Goal: Check status: Check status

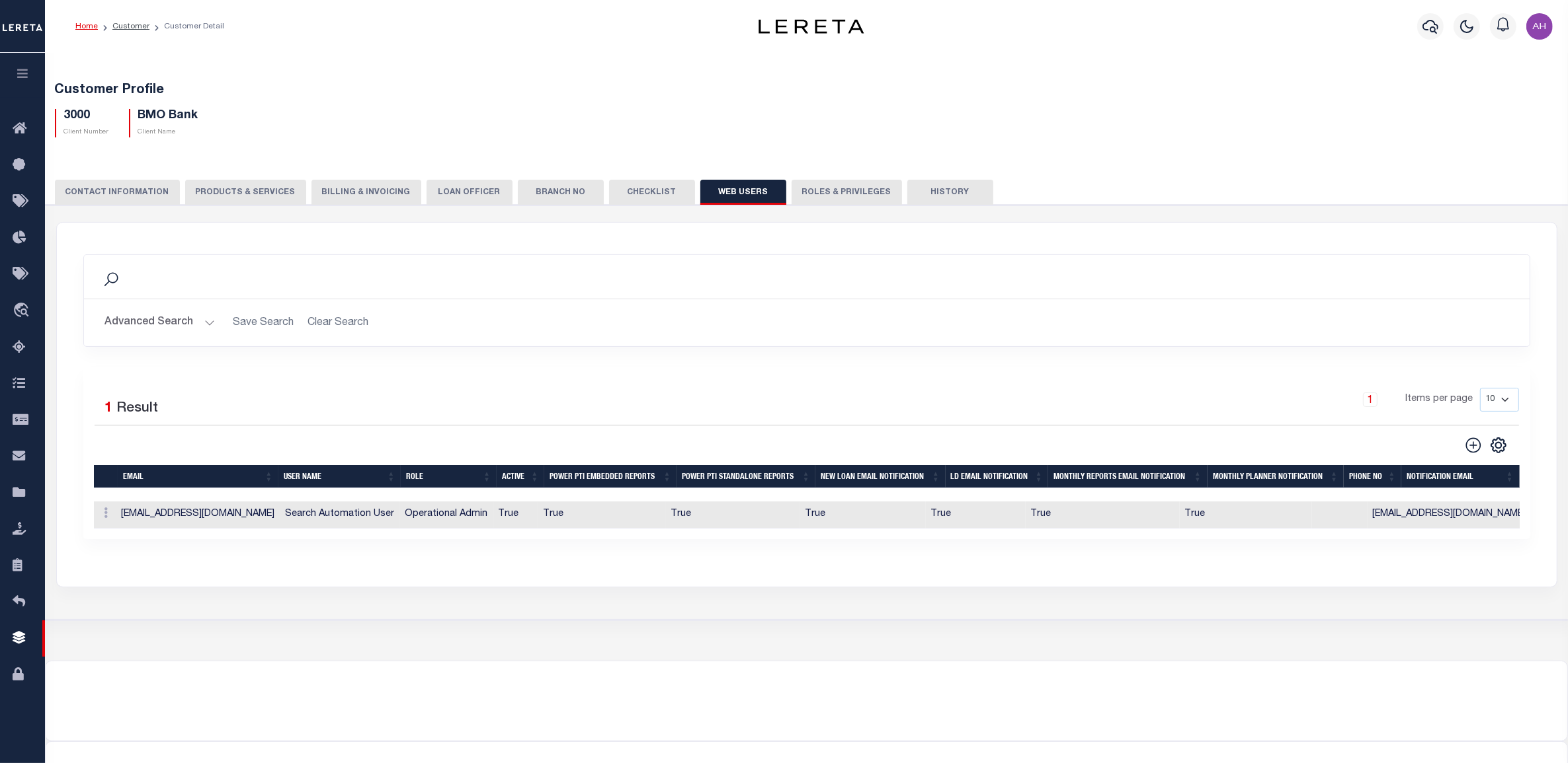
click at [10, 74] on button "button" at bounding box center [22, 74] width 45 height 45
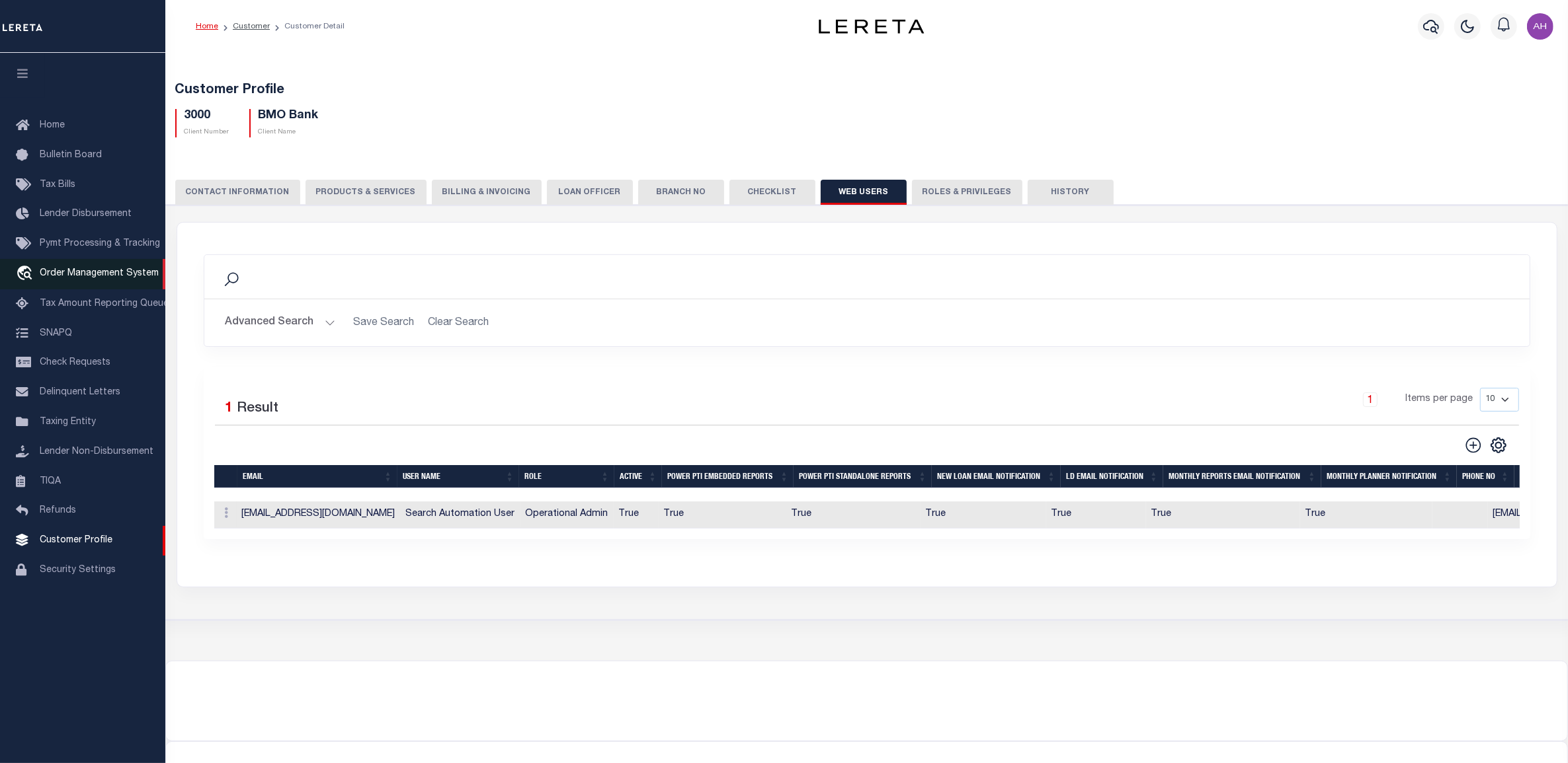
click at [54, 278] on span "Order Management System" at bounding box center [99, 274] width 119 height 10
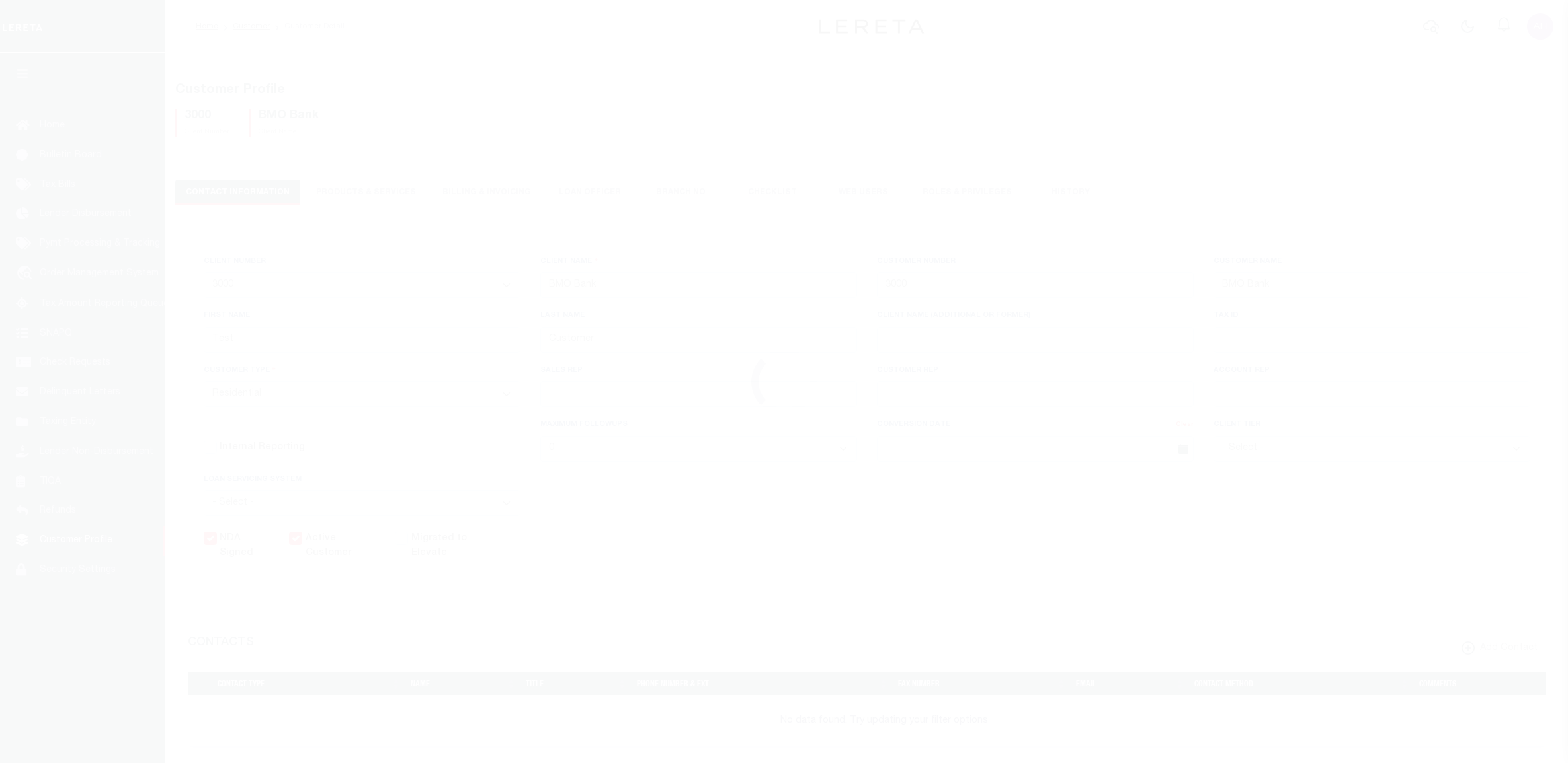
select select "2285"
select select "Residential"
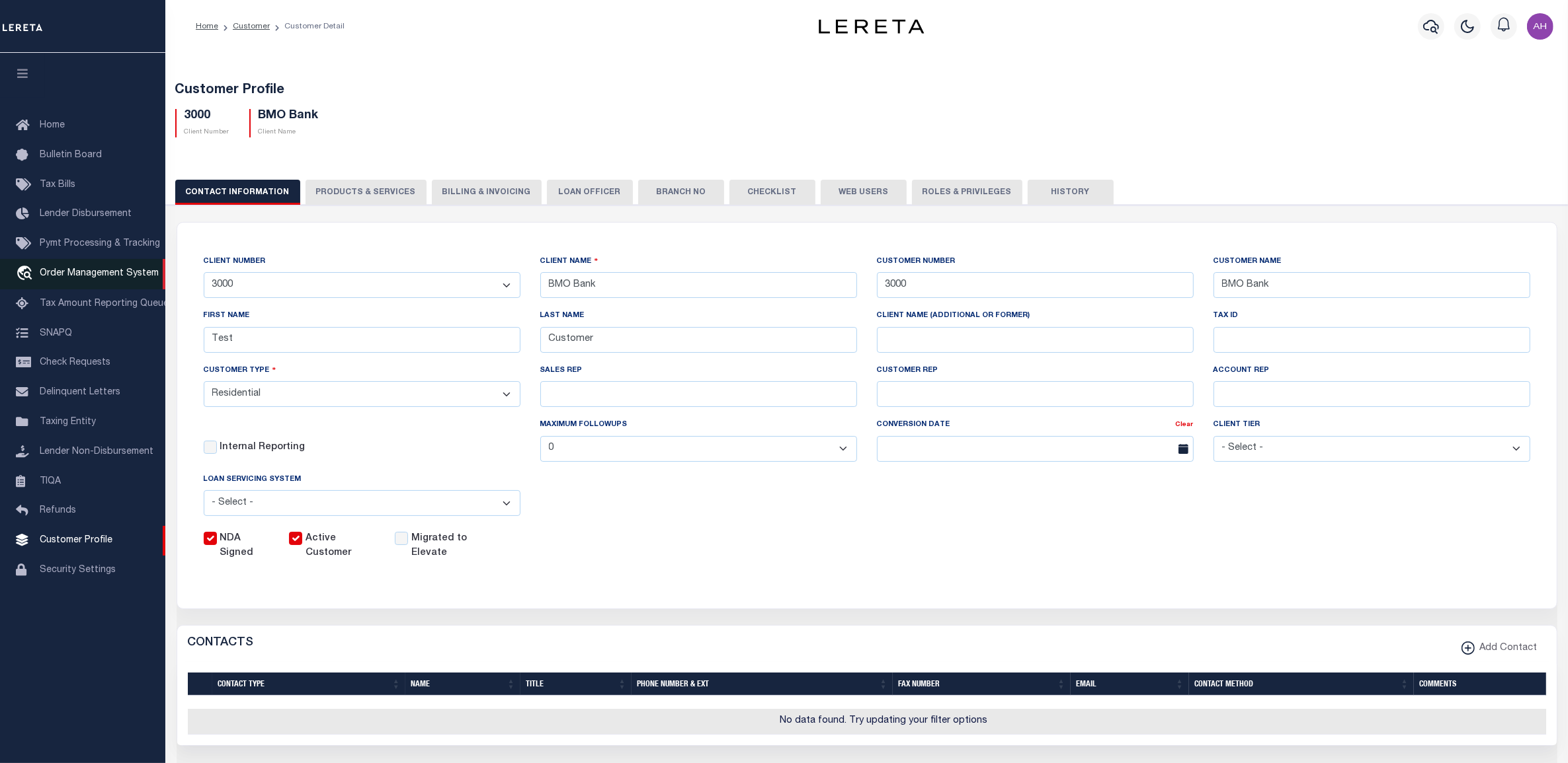
click at [75, 273] on span "Order Management System" at bounding box center [99, 274] width 119 height 10
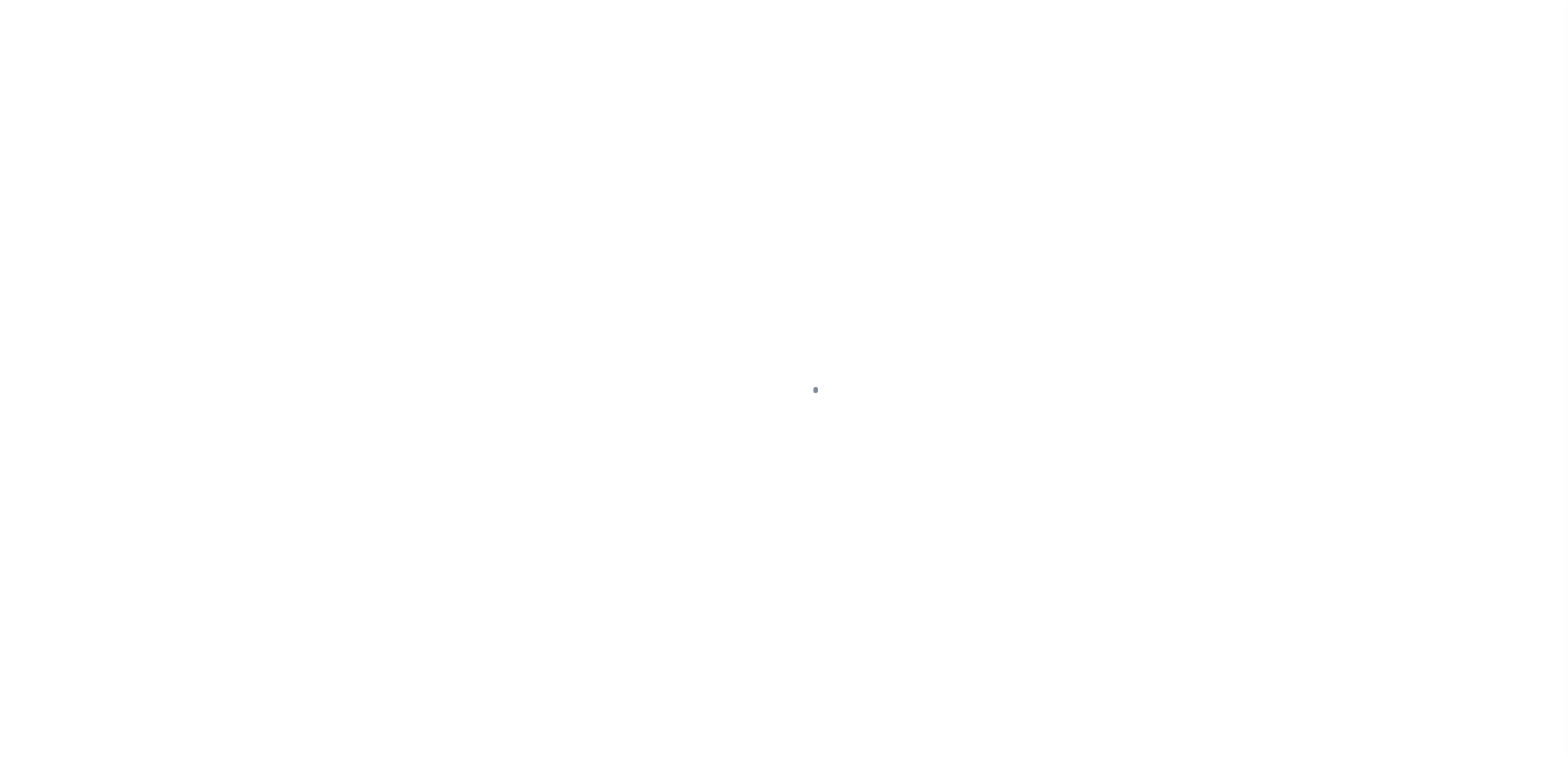
select select "200"
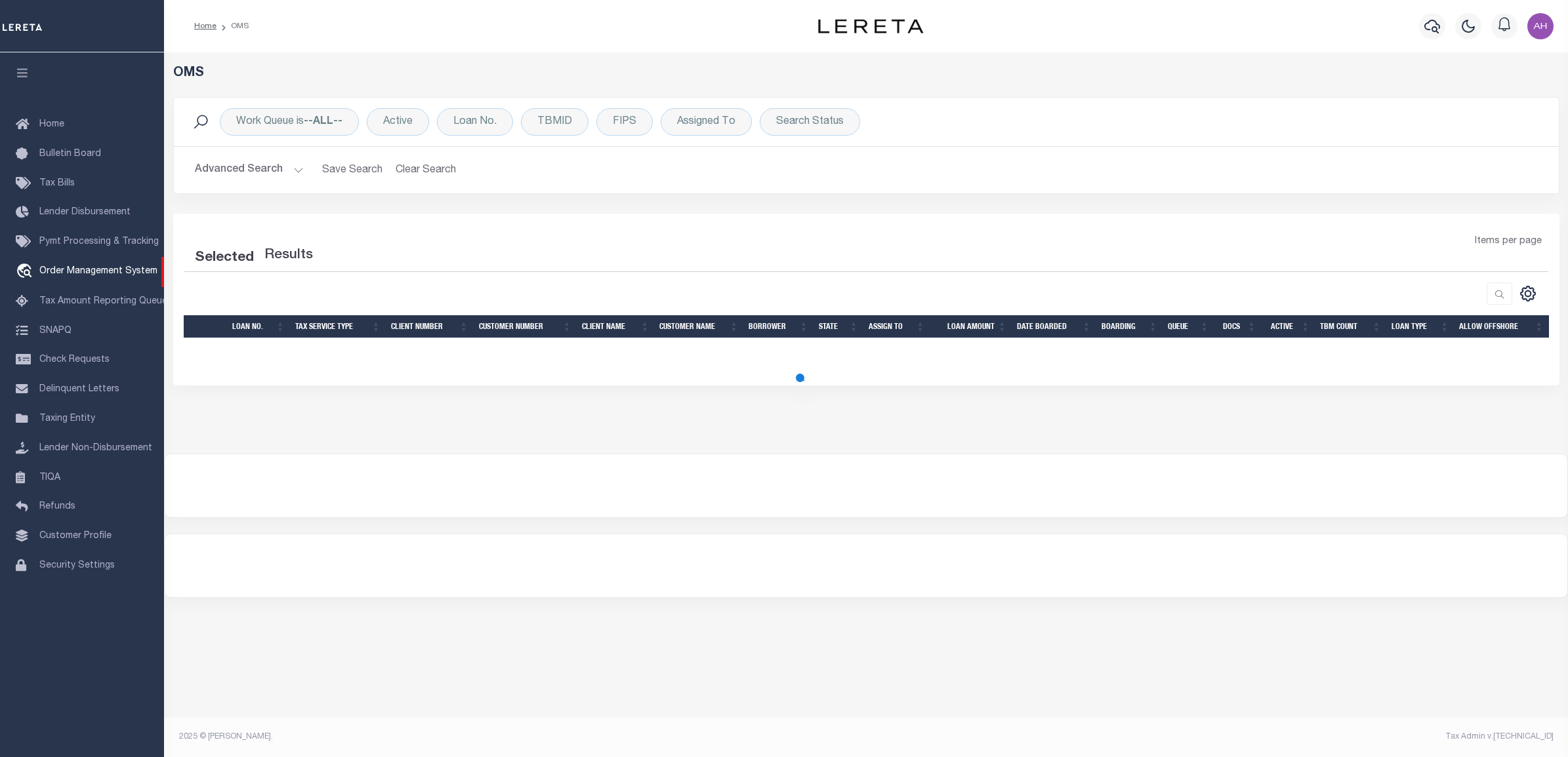
select select "200"
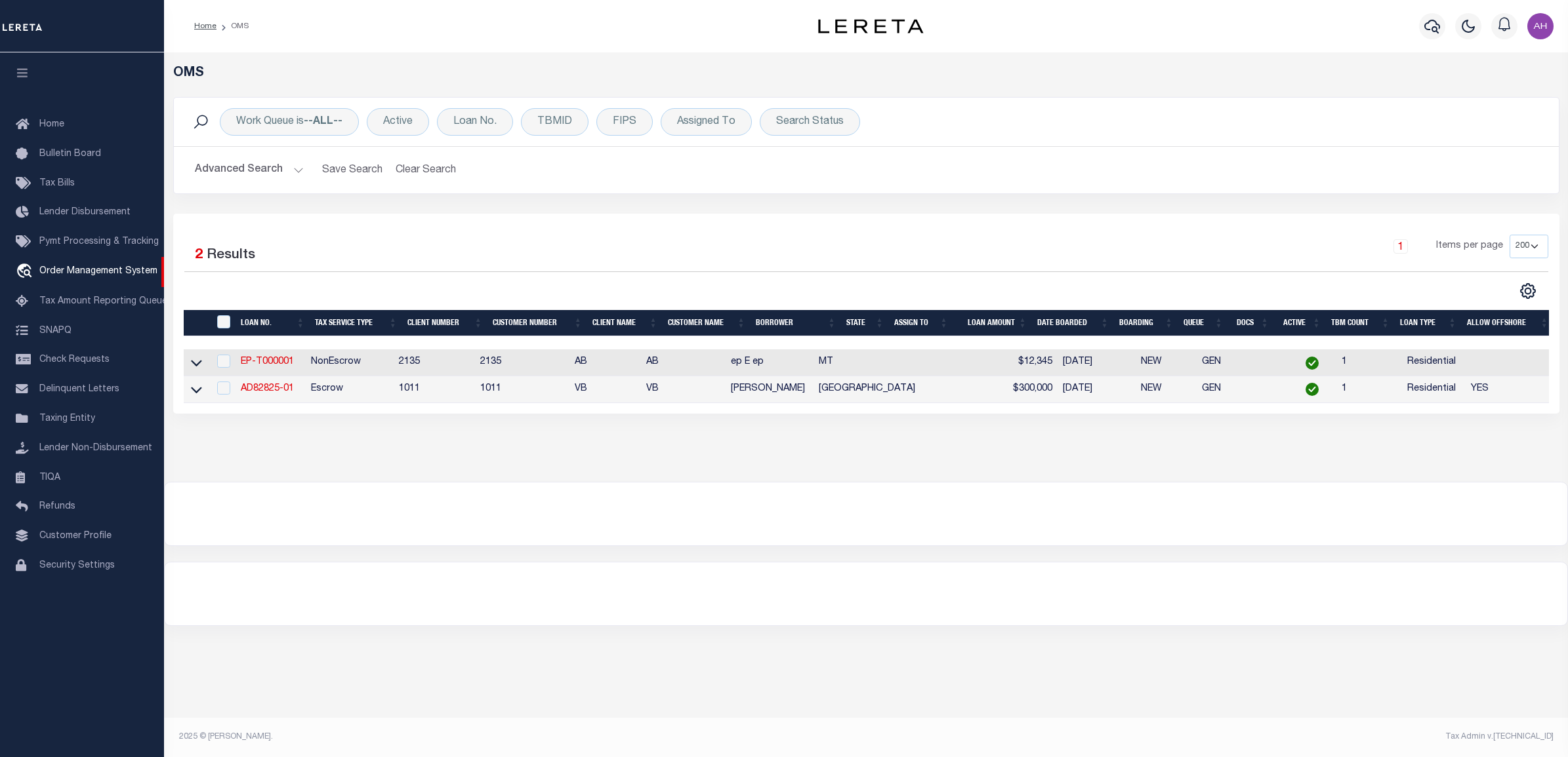
click at [58, 421] on span "Taxing Entity" at bounding box center [67, 419] width 56 height 9
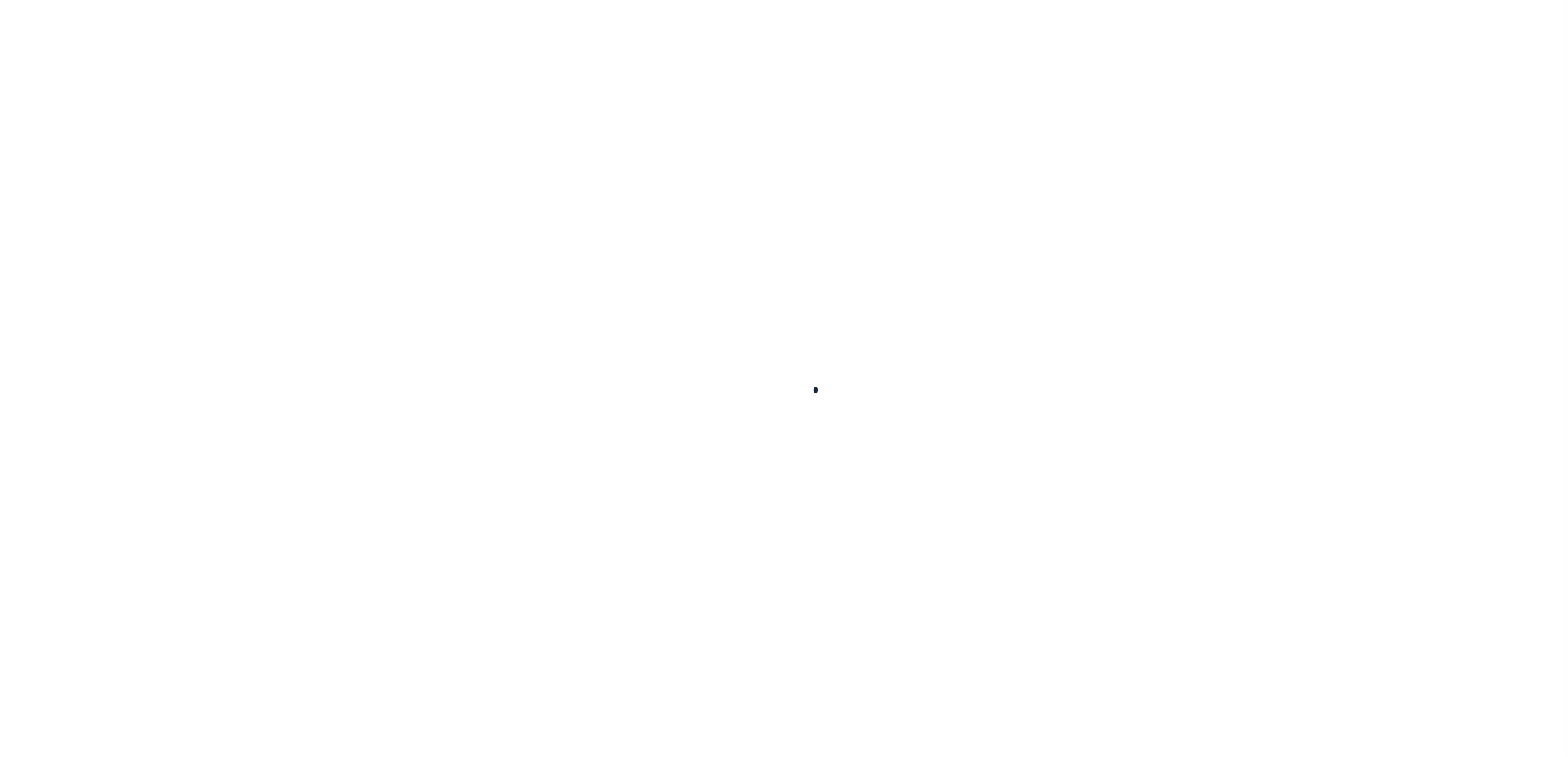
select select
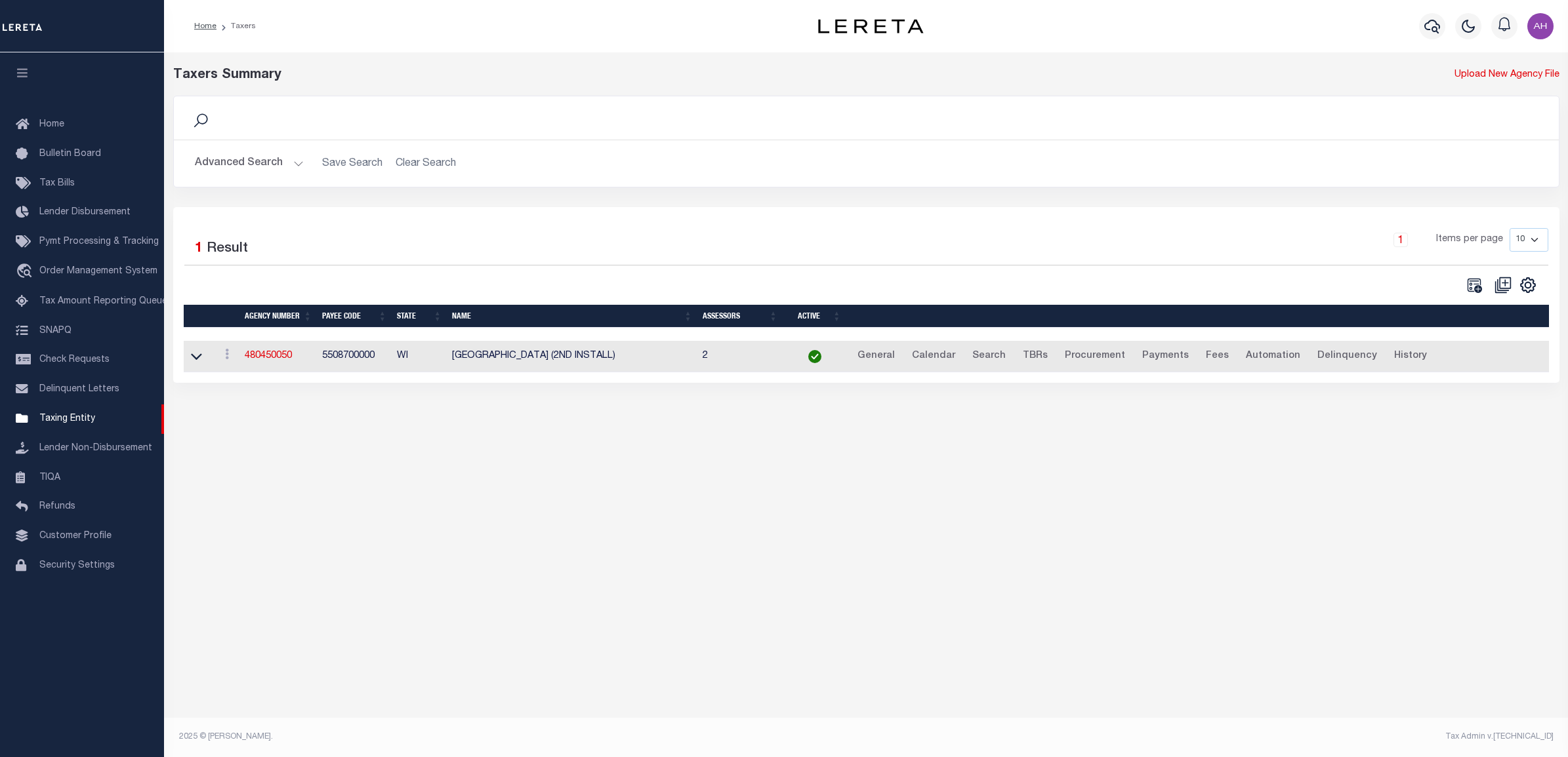
click at [269, 171] on button "Advanced Search" at bounding box center [249, 163] width 109 height 26
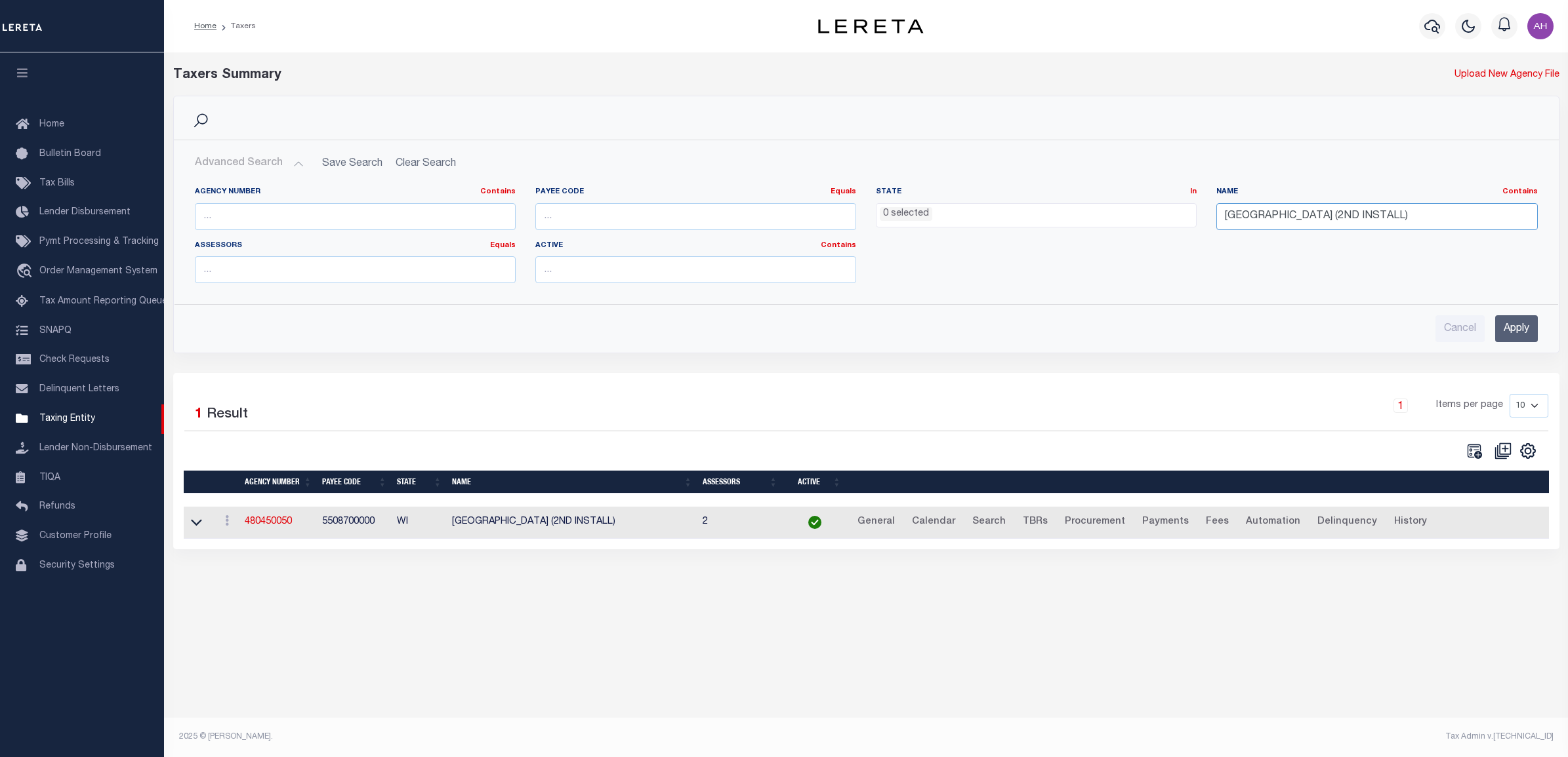
click at [1309, 215] on input "OUTAGAMIE COUNTY (2ND INSTALL)" at bounding box center [1377, 217] width 320 height 27
type input "Mobile County"
click at [1527, 333] on input "Apply" at bounding box center [1517, 329] width 43 height 27
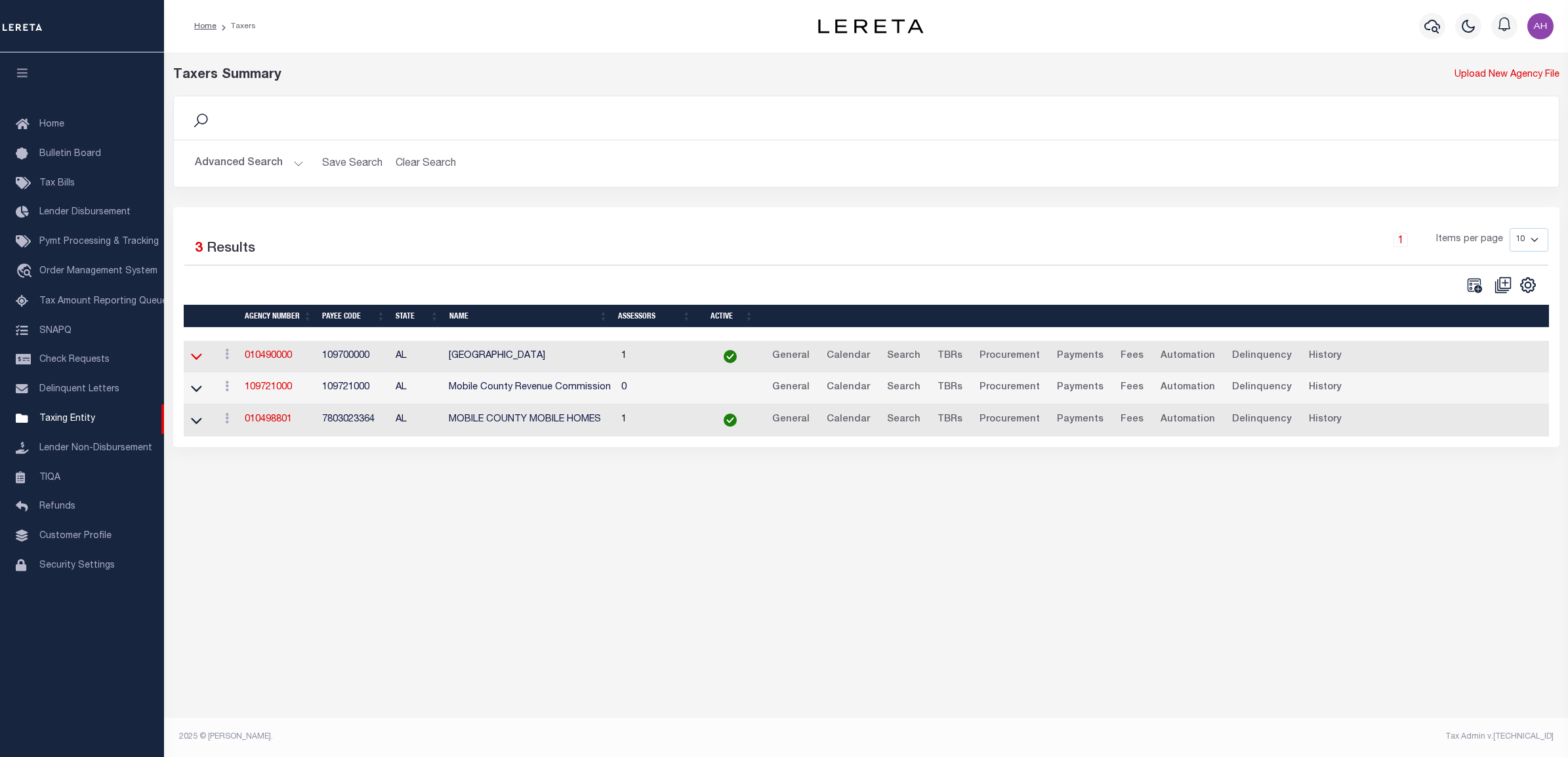
click at [195, 357] on icon at bounding box center [196, 356] width 11 height 14
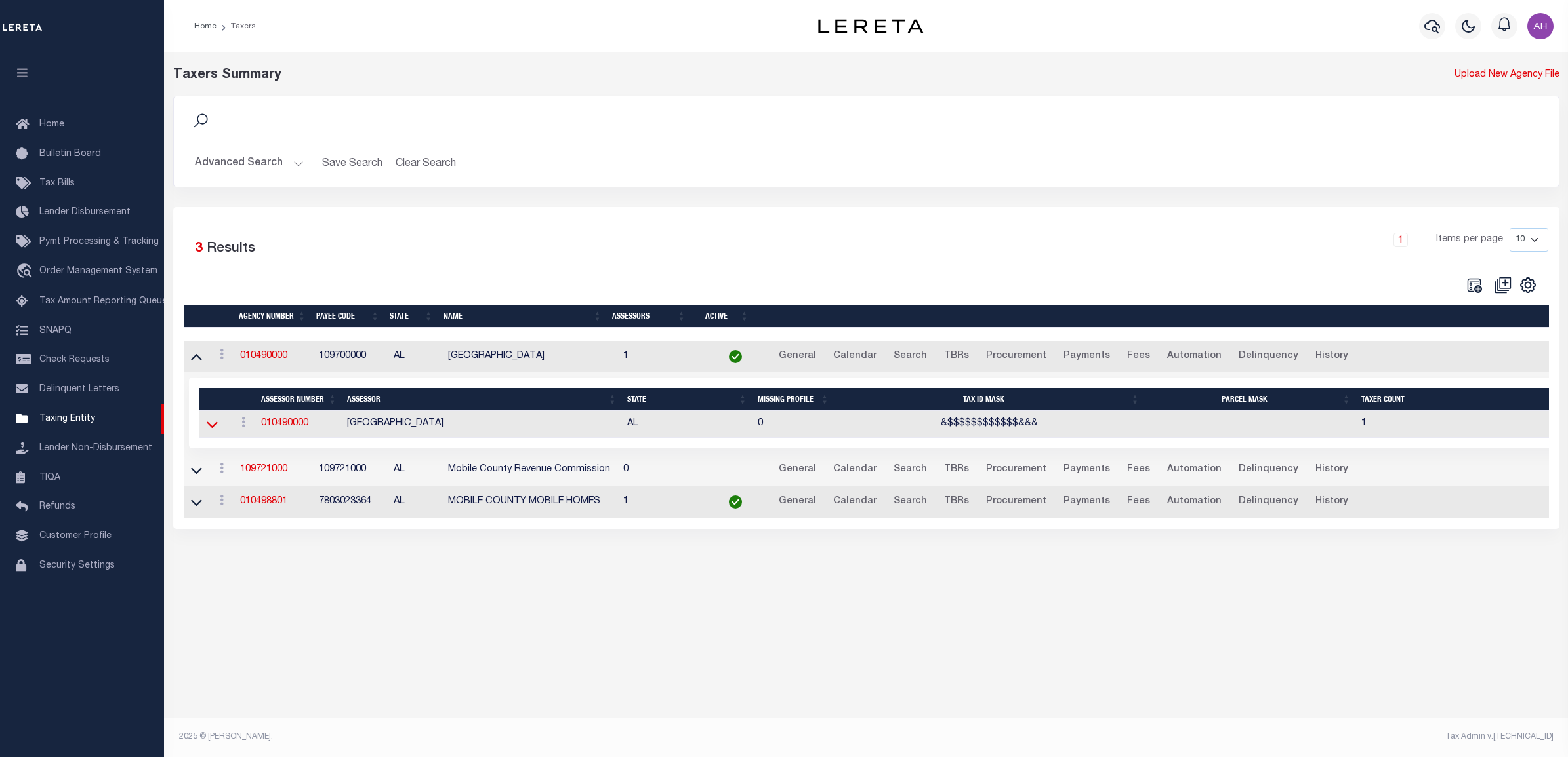
click at [209, 425] on icon at bounding box center [212, 424] width 11 height 14
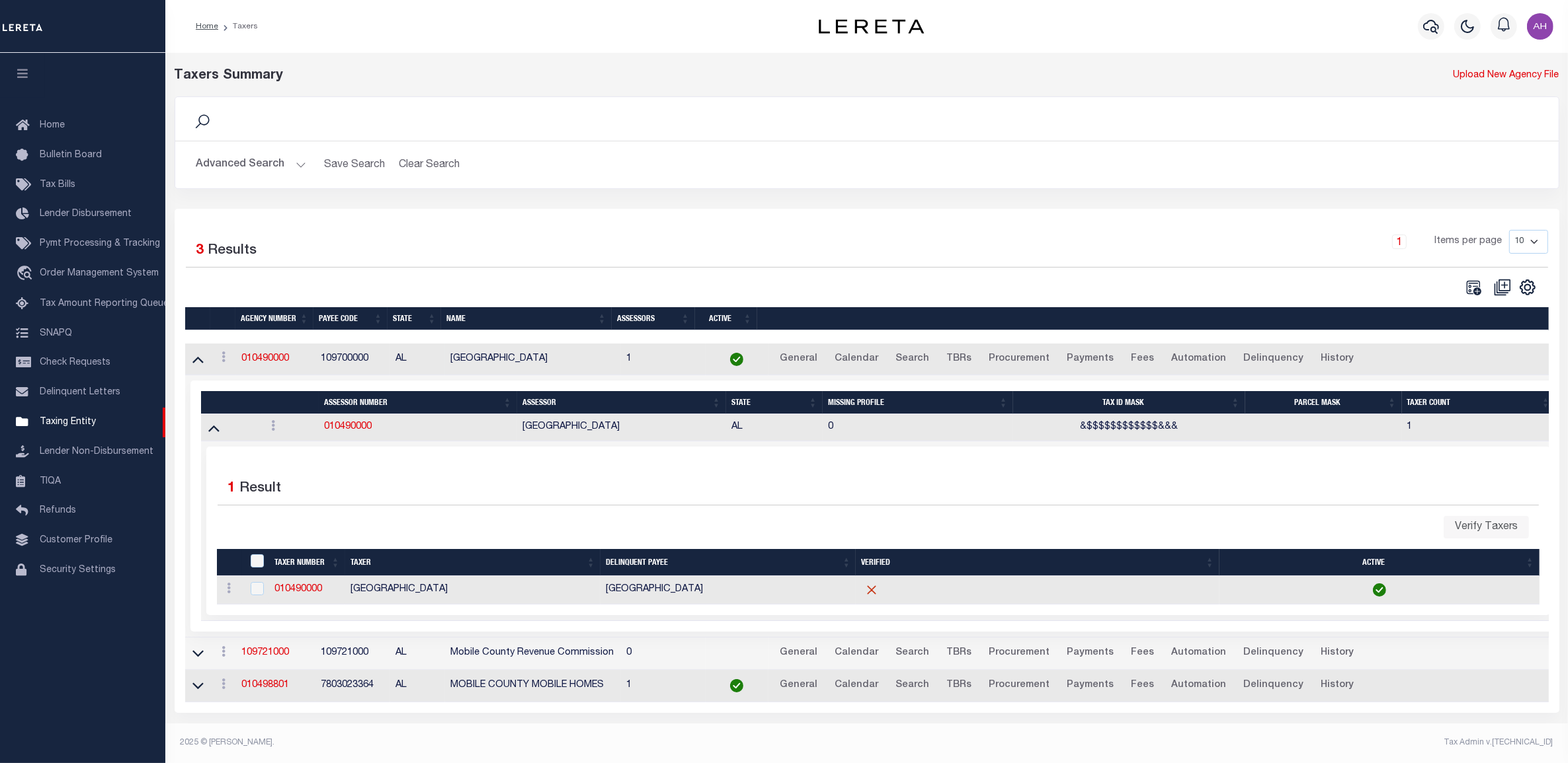
click at [210, 429] on icon at bounding box center [214, 428] width 11 height 14
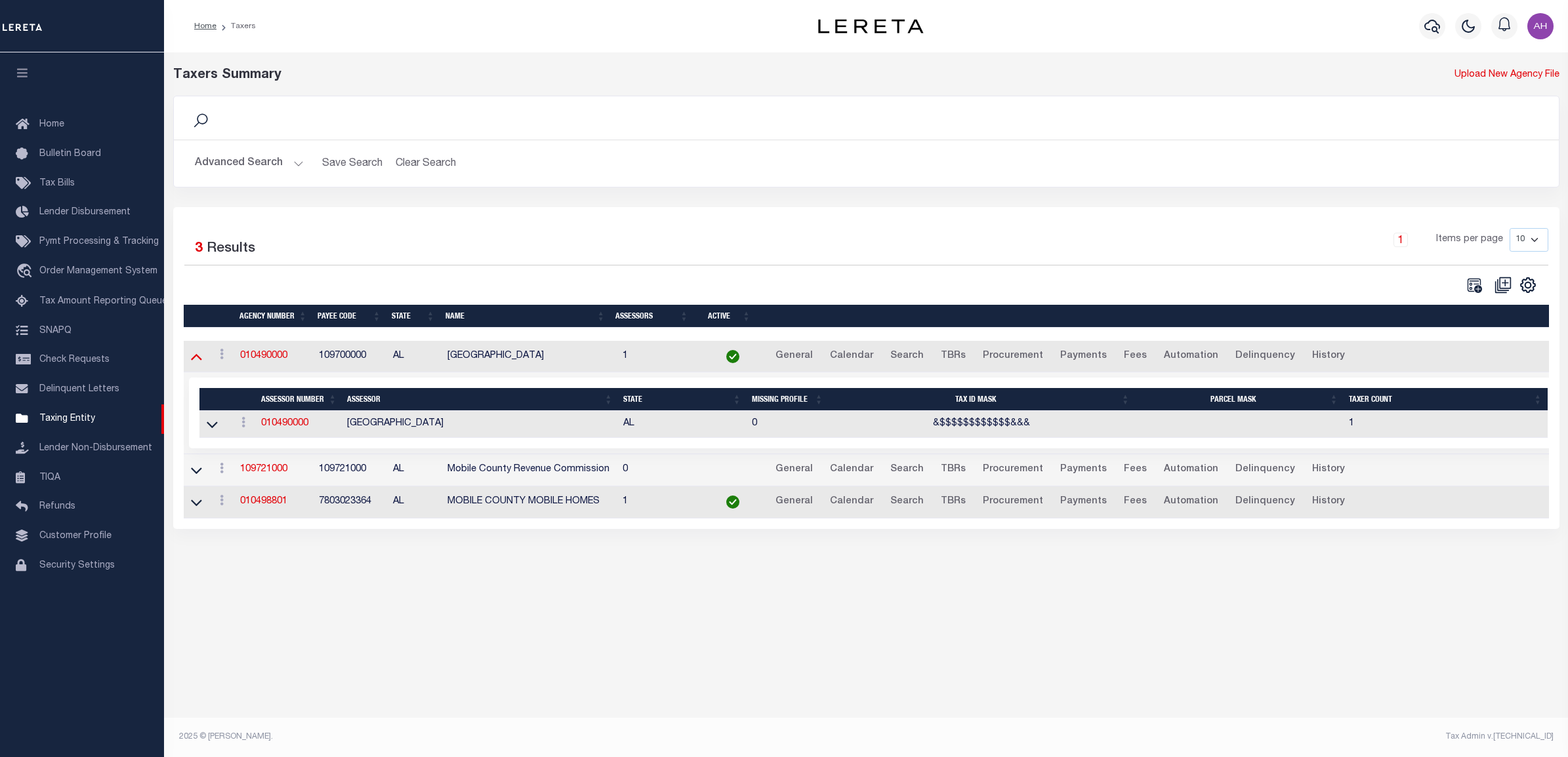
click at [194, 356] on icon at bounding box center [196, 356] width 11 height 14
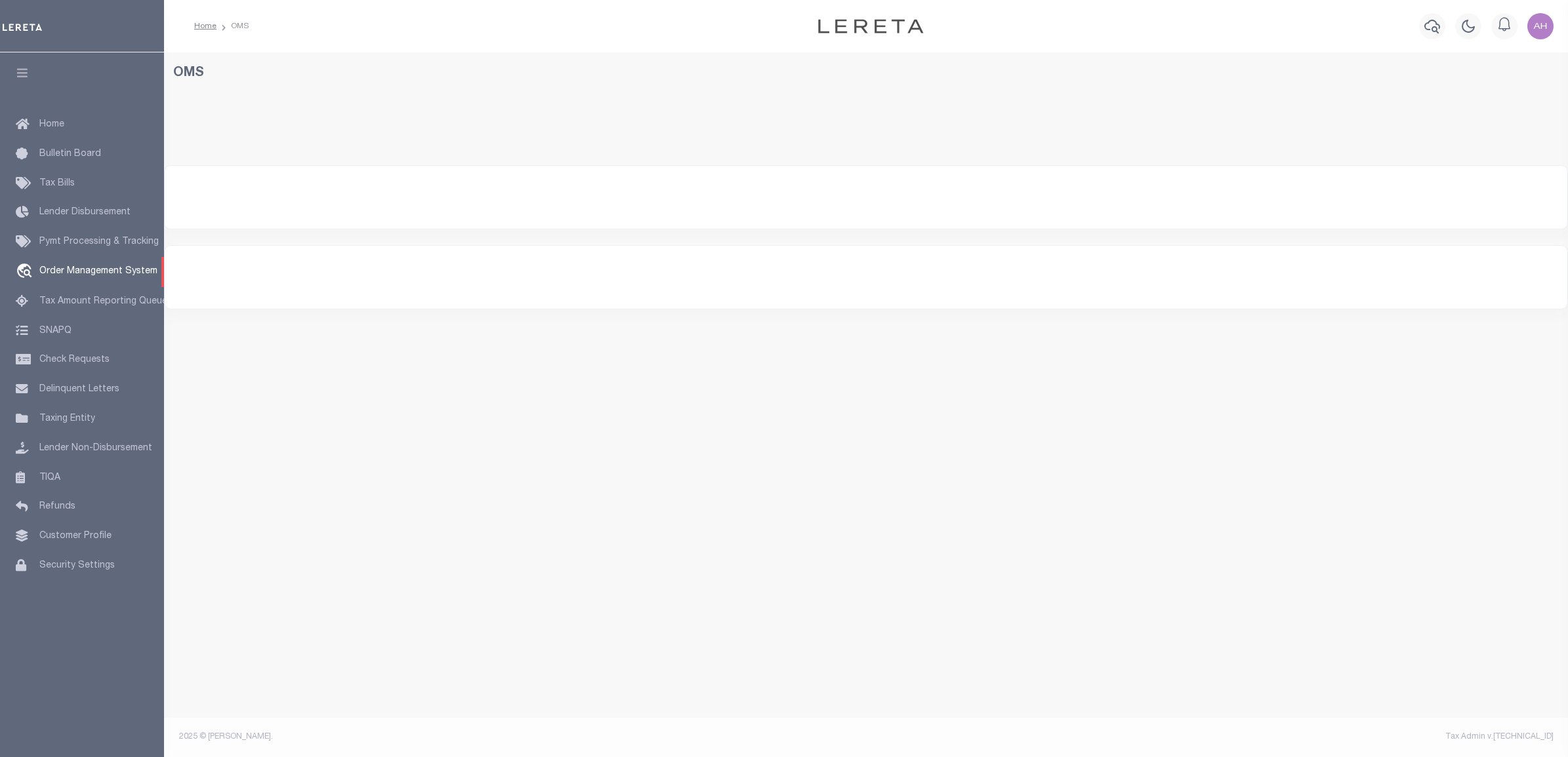
select select "200"
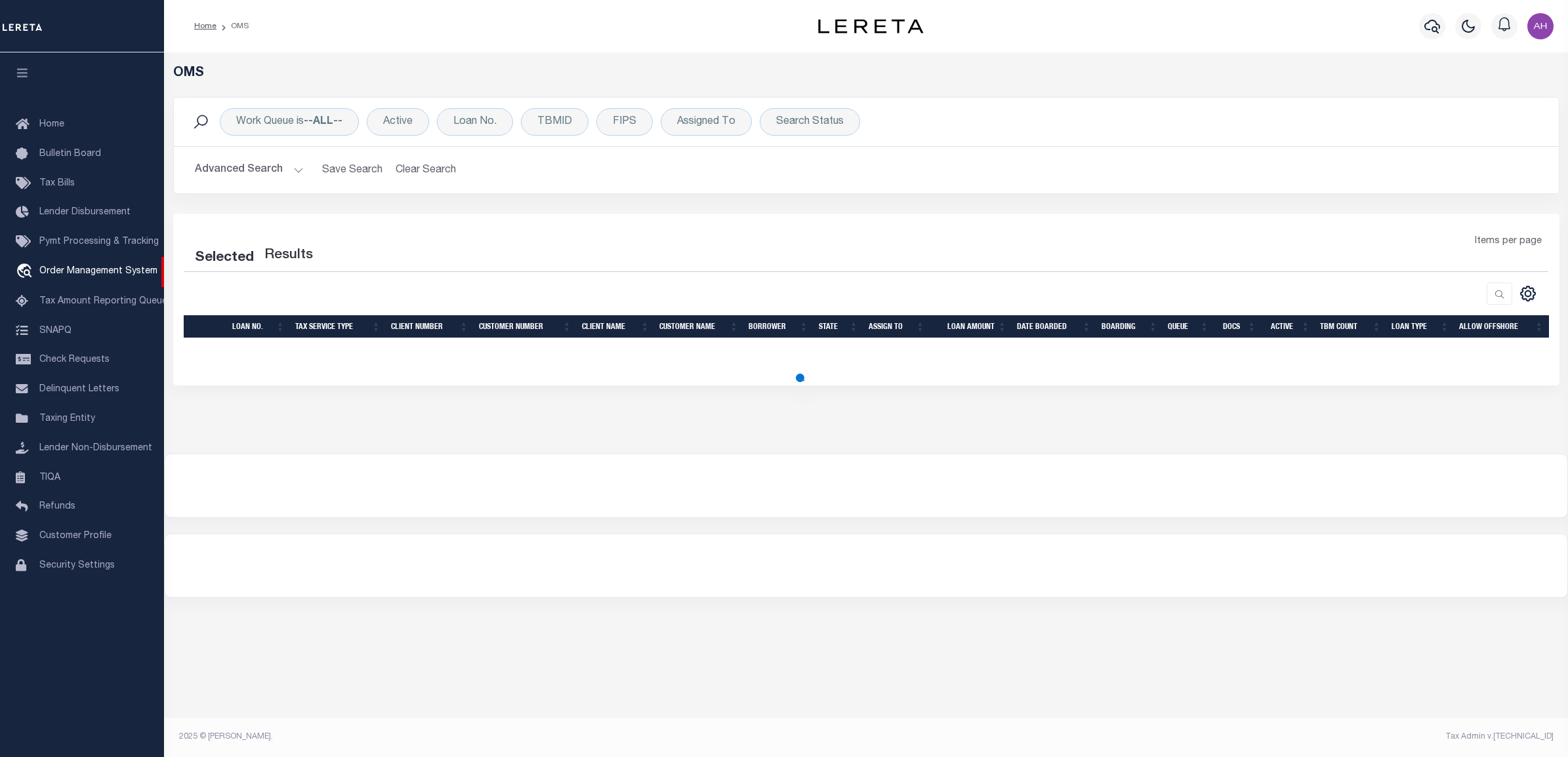
select select "200"
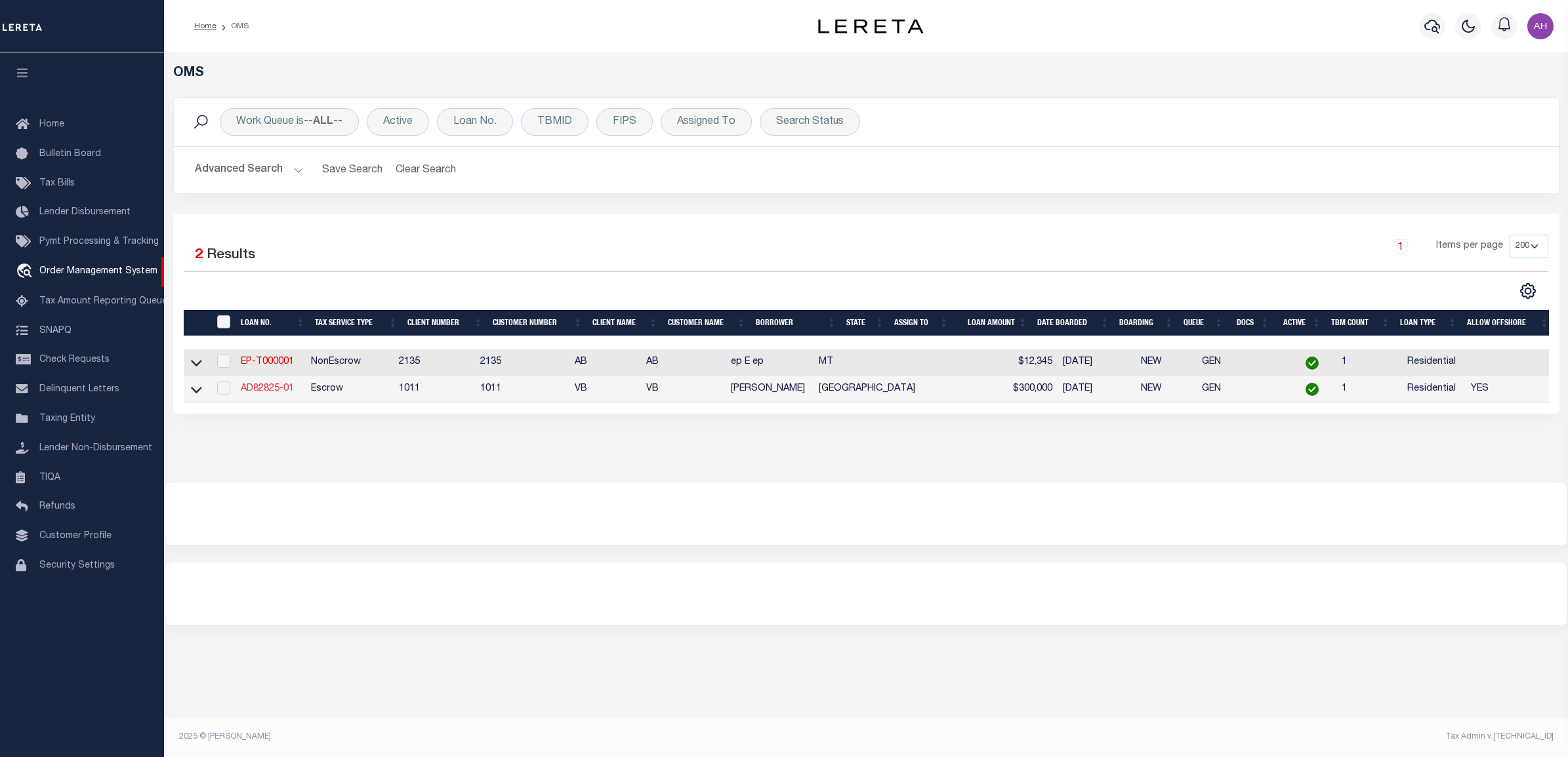
click at [279, 392] on link "AD82825-01" at bounding box center [267, 389] width 53 height 9
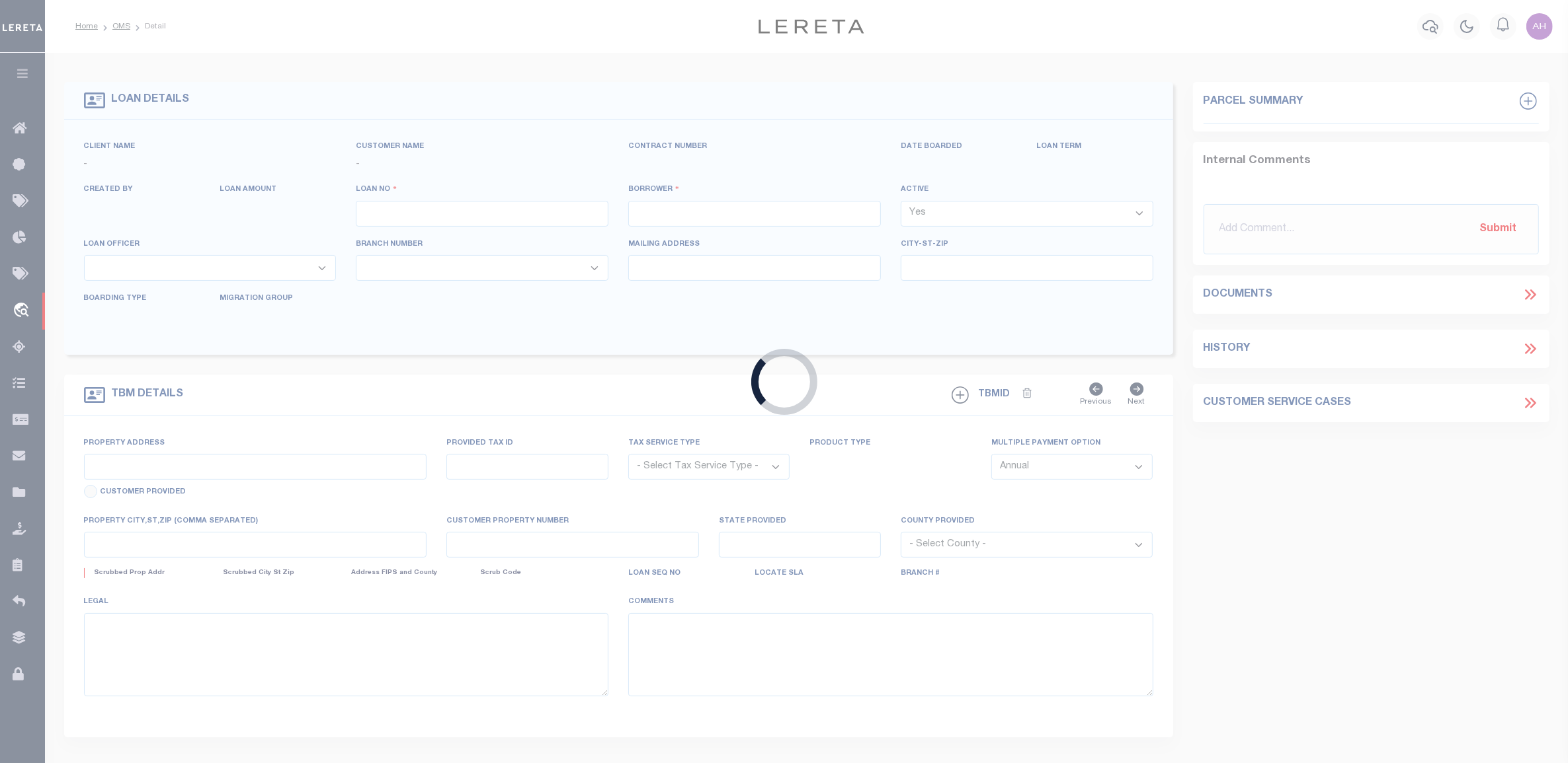
type input "AD82825-01"
type input "Ahmad Darwish"
select select
type input "3305 E DIAMONDHEAD AVE"
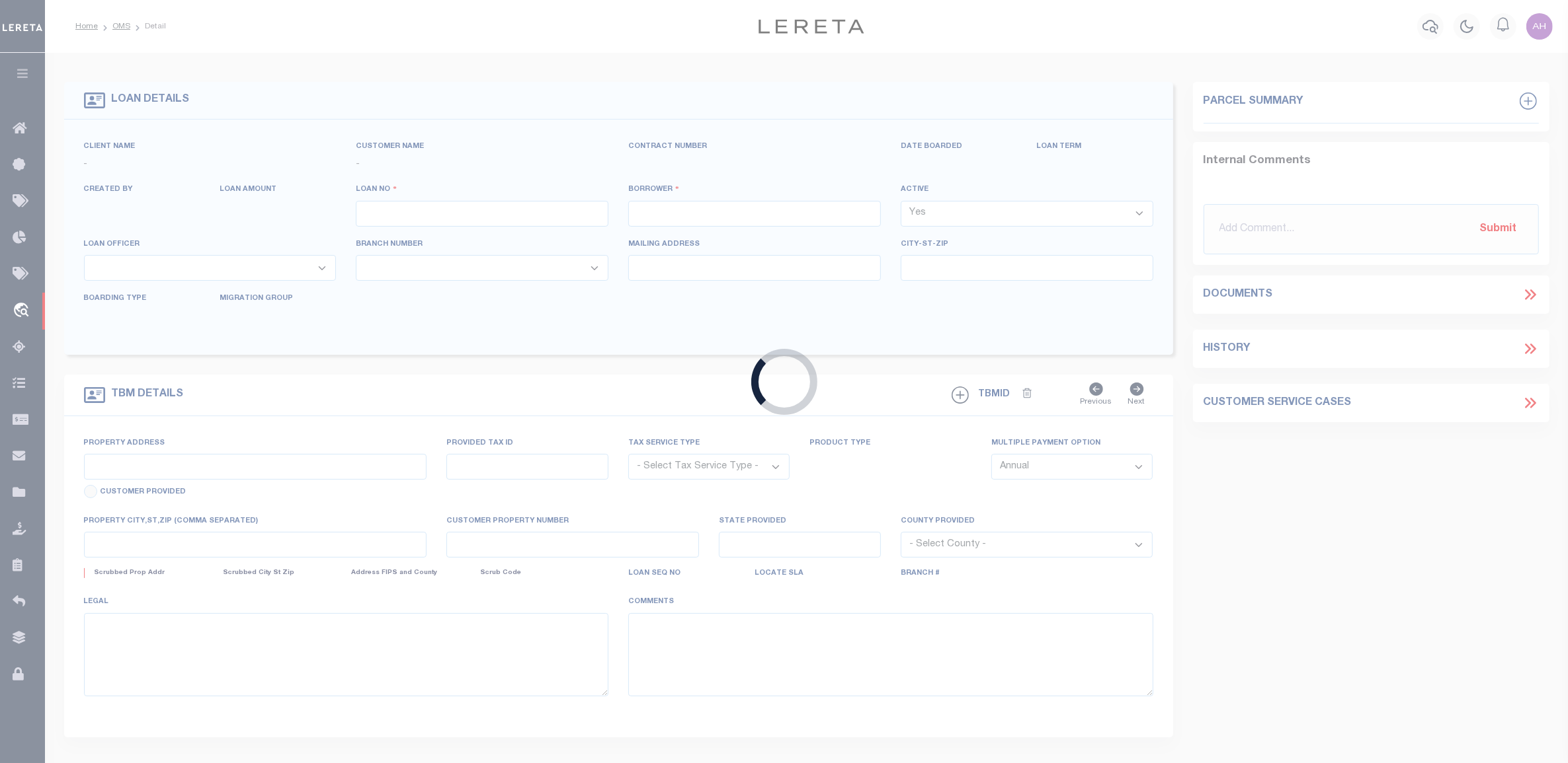
type input "ALTON TX 78573-4151"
type input "08/27/2025"
select select "10"
select select "Escrow"
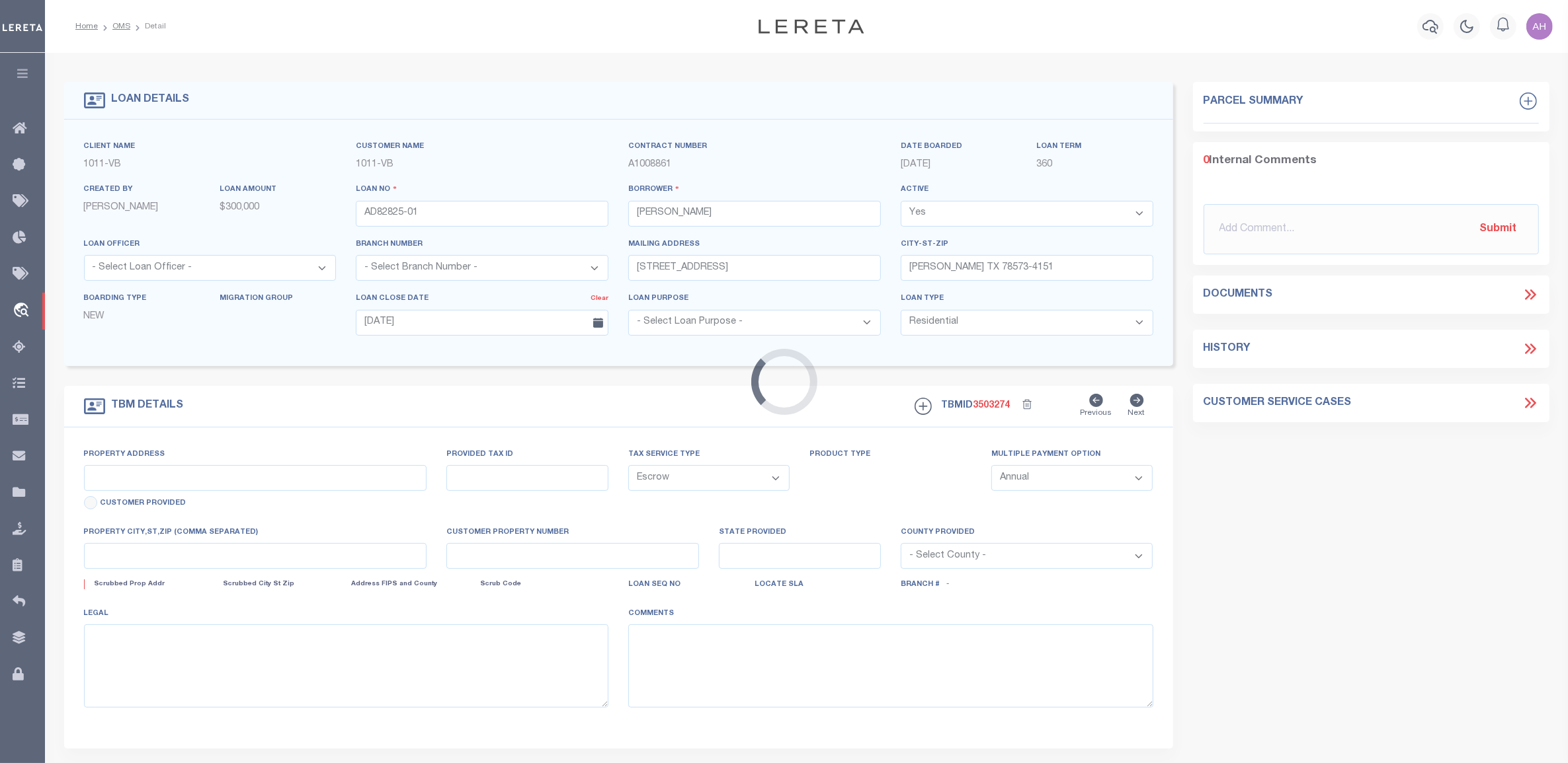
type input "3305 E DIAMONDHEAD AVE"
select select
type input "ALTON TX 78573-4151"
type input "TX"
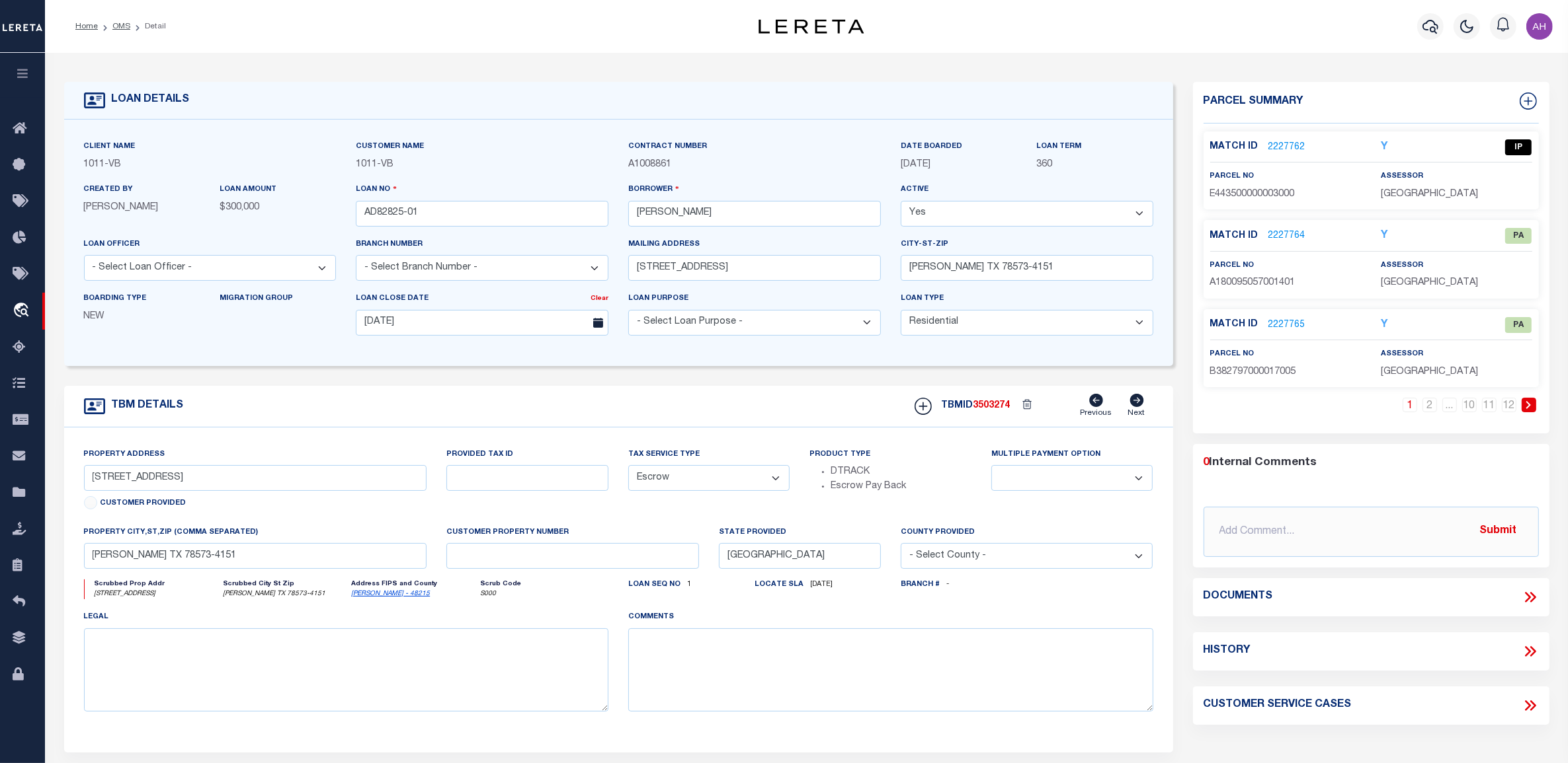
click at [1526, 595] on icon at bounding box center [1528, 597] width 6 height 11
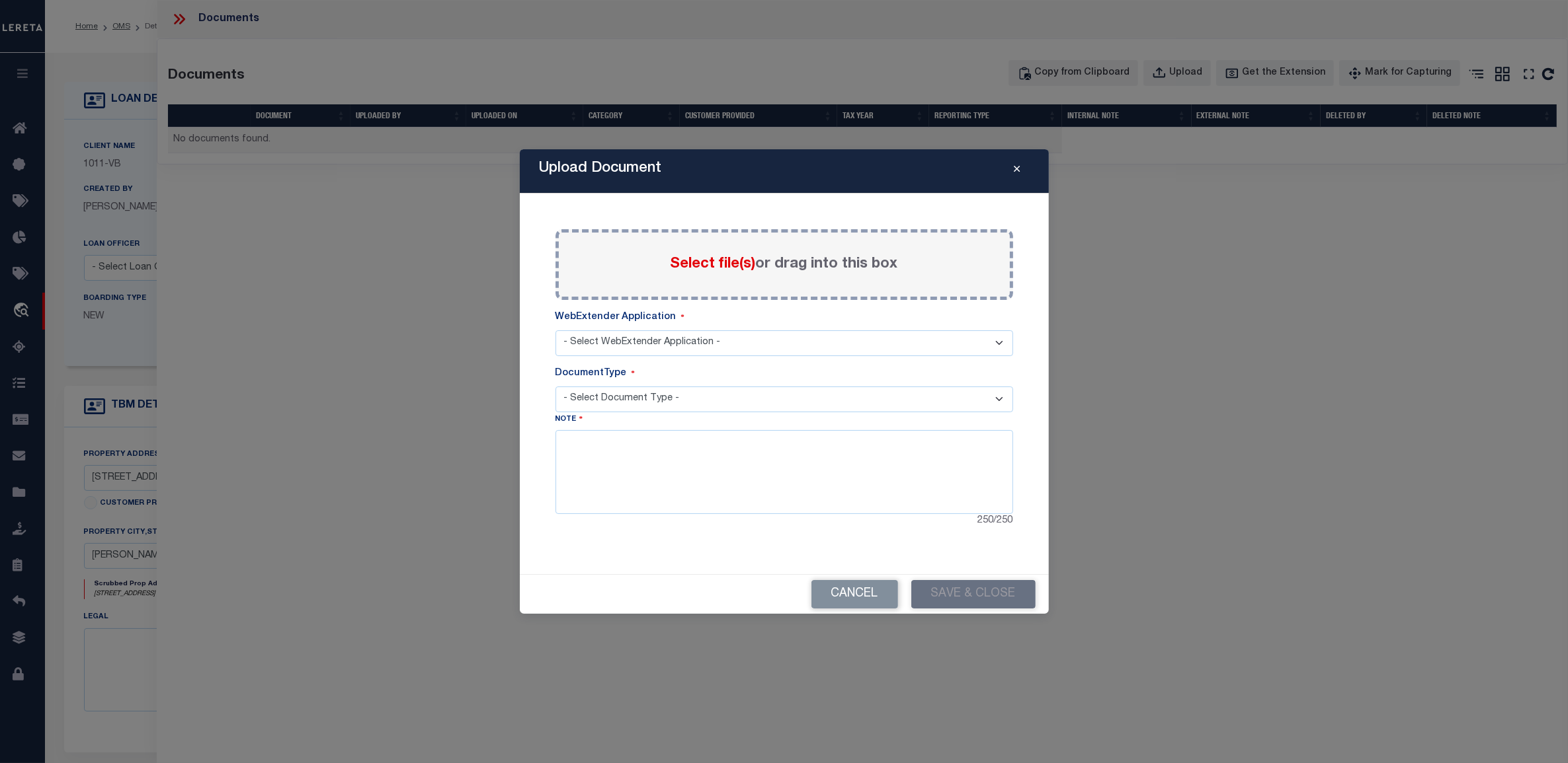
click at [811, 338] on select "- Select WebExtender Application - Services Borrower Correspondence" at bounding box center [784, 343] width 458 height 26
click at [760, 398] on select "- Select Document Type -" at bounding box center [784, 399] width 458 height 26
click at [753, 340] on select "- Select WebExtender Application - Services Borrower Correspondence" at bounding box center [784, 343] width 458 height 26
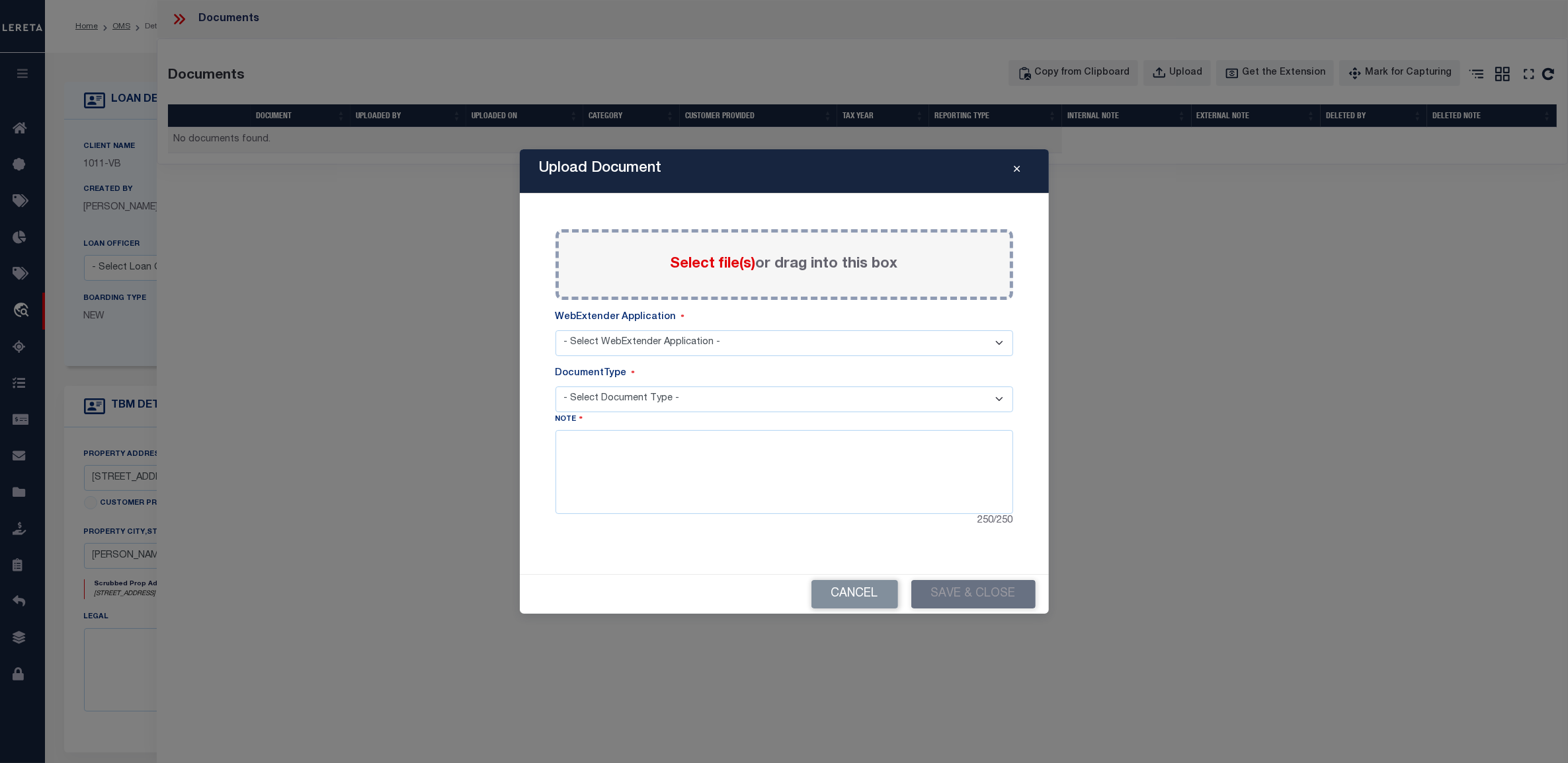
select select "6"
click at [555, 330] on select "- Select WebExtender Application - Services Borrower Correspondence" at bounding box center [784, 343] width 458 height 26
click at [678, 398] on select "- Select Document Type - TAX SERVICE DOCUMENTS LEGAL" at bounding box center [784, 399] width 458 height 26
select select "TAX"
click at [555, 387] on select "- Select Document Type - TAX SERVICE DOCUMENTS LEGAL" at bounding box center [784, 399] width 458 height 26
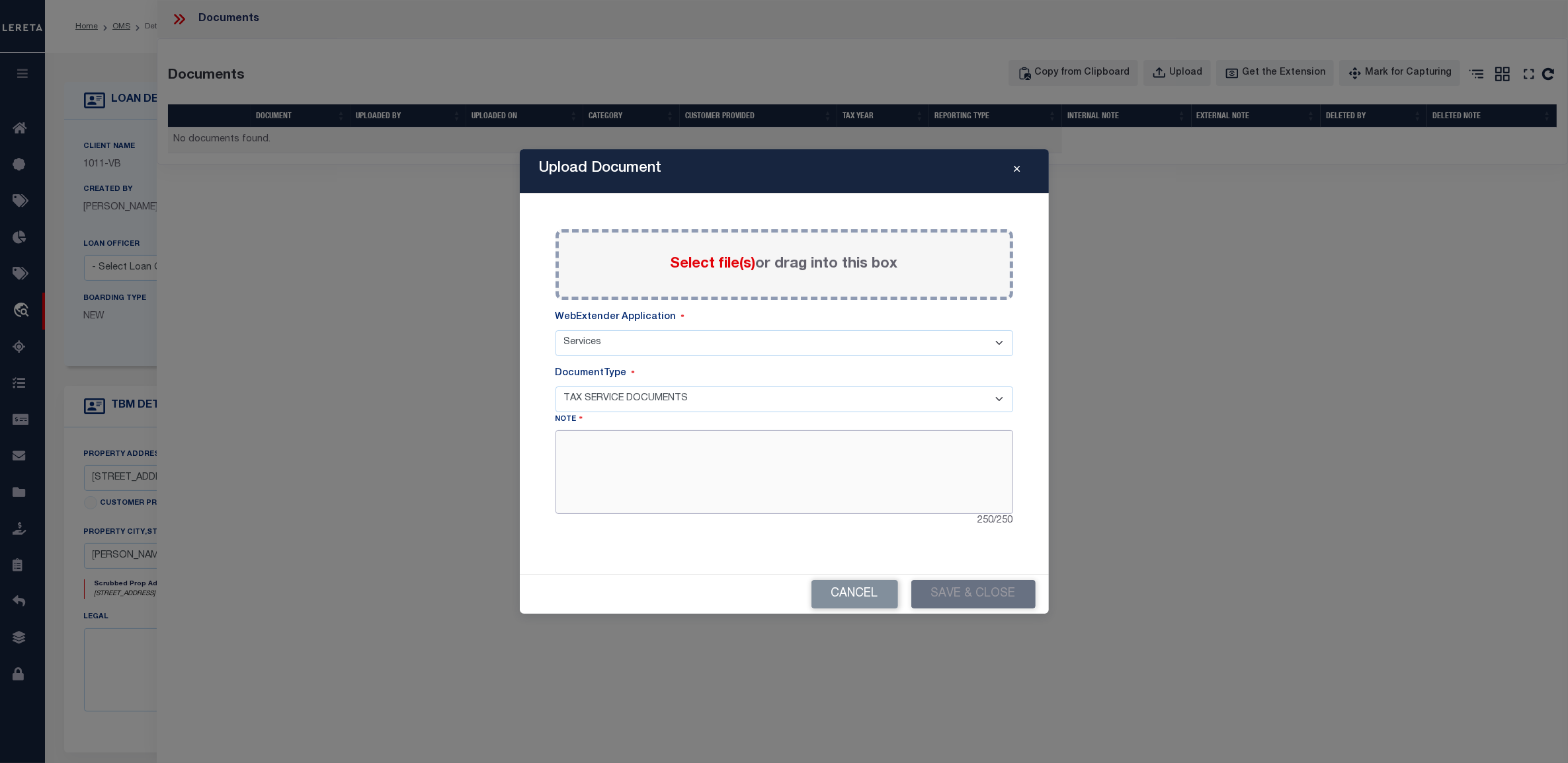
click at [754, 493] on textarea at bounding box center [784, 472] width 458 height 83
type textarea "test"
click at [941, 561] on div "Upload Document Paste copied image or file into this box Select file(s) or drag…" at bounding box center [784, 381] width 529 height 465
click at [690, 254] on label "Select file(s) or drag into this box" at bounding box center [784, 265] width 227 height 22
click at [0, 0] on input "Select file(s) or drag into this box" at bounding box center [0, 0] width 0 height 0
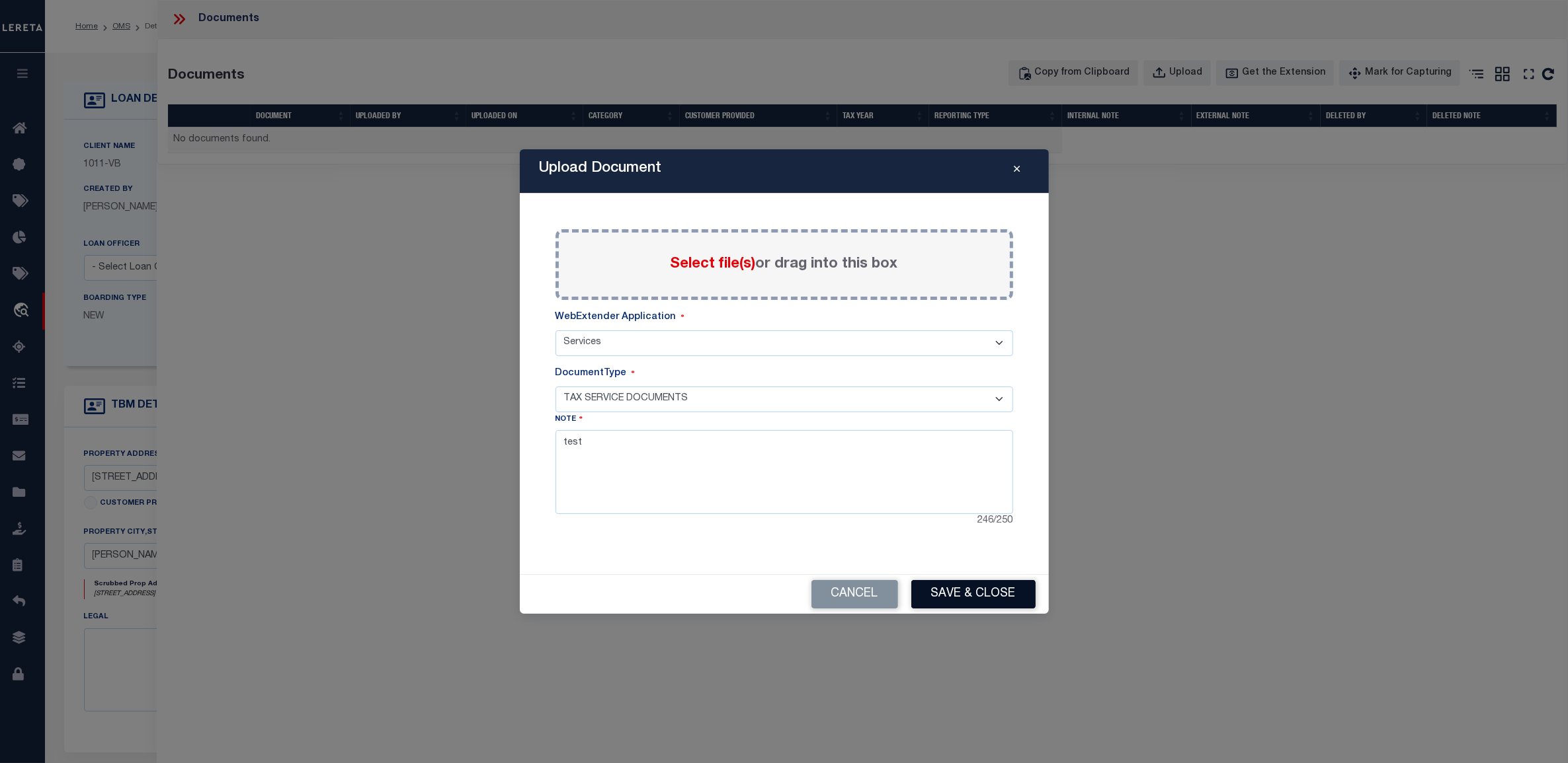
click at [1007, 601] on button "Save & Close" at bounding box center [974, 595] width 124 height 29
click at [1024, 171] on button "Close" at bounding box center [1018, 171] width 23 height 16
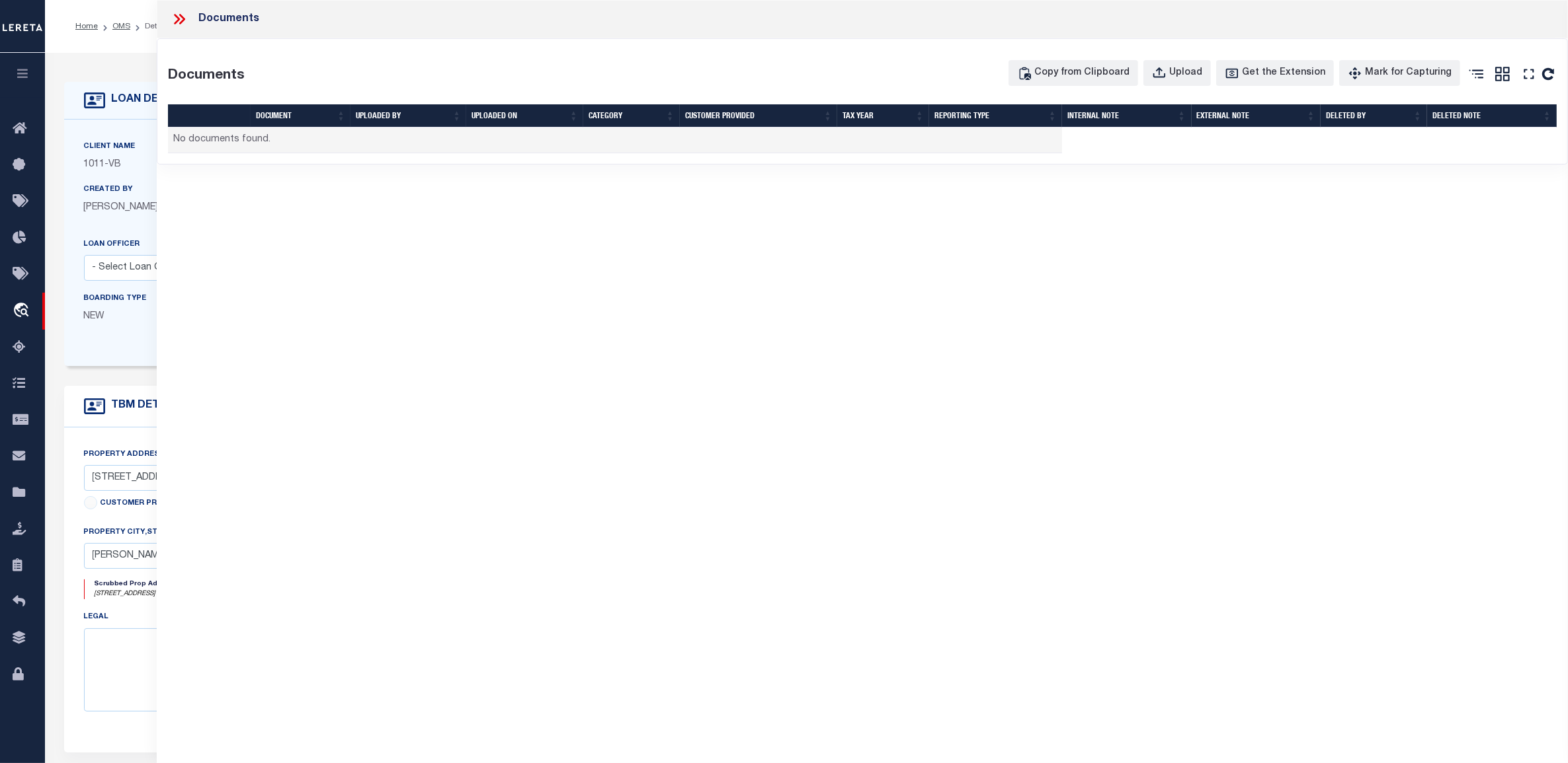
click at [181, 18] on icon at bounding box center [180, 19] width 17 height 17
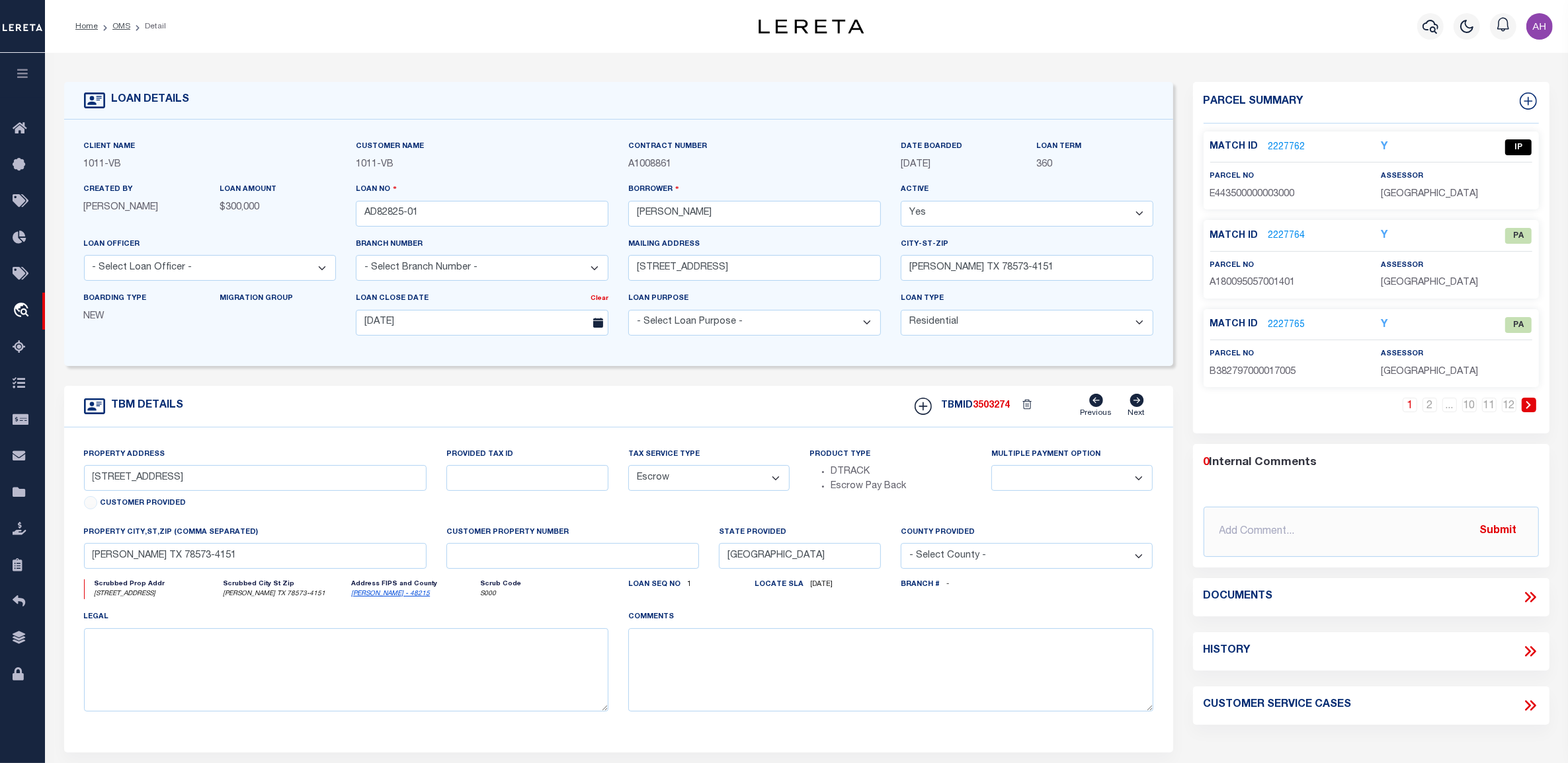
click at [1281, 146] on link "2227762" at bounding box center [1287, 147] width 37 height 14
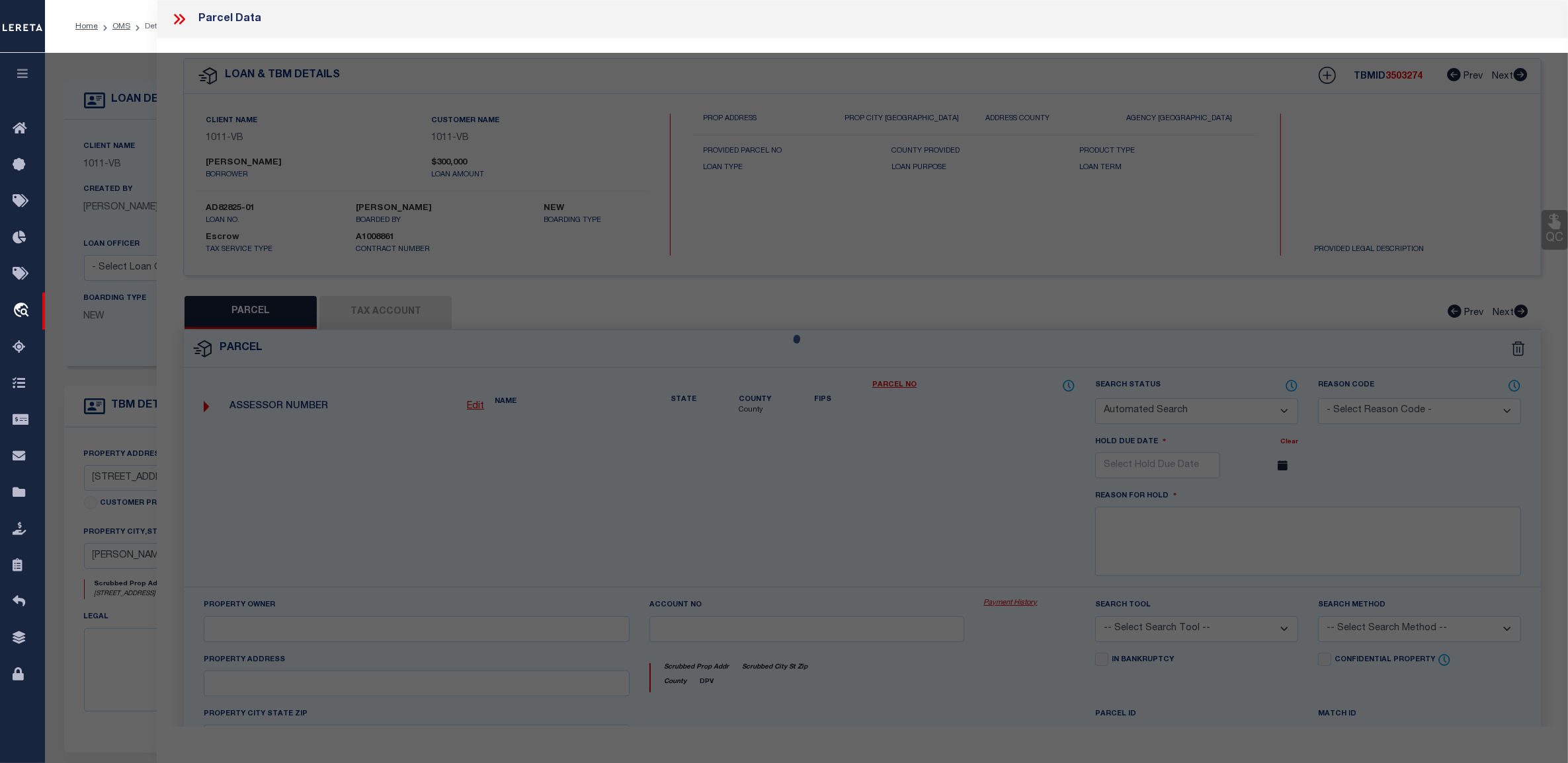
checkbox input "false"
select select "IP"
type input "MALDONADO'S APARTMENTS"
select select "ATL"
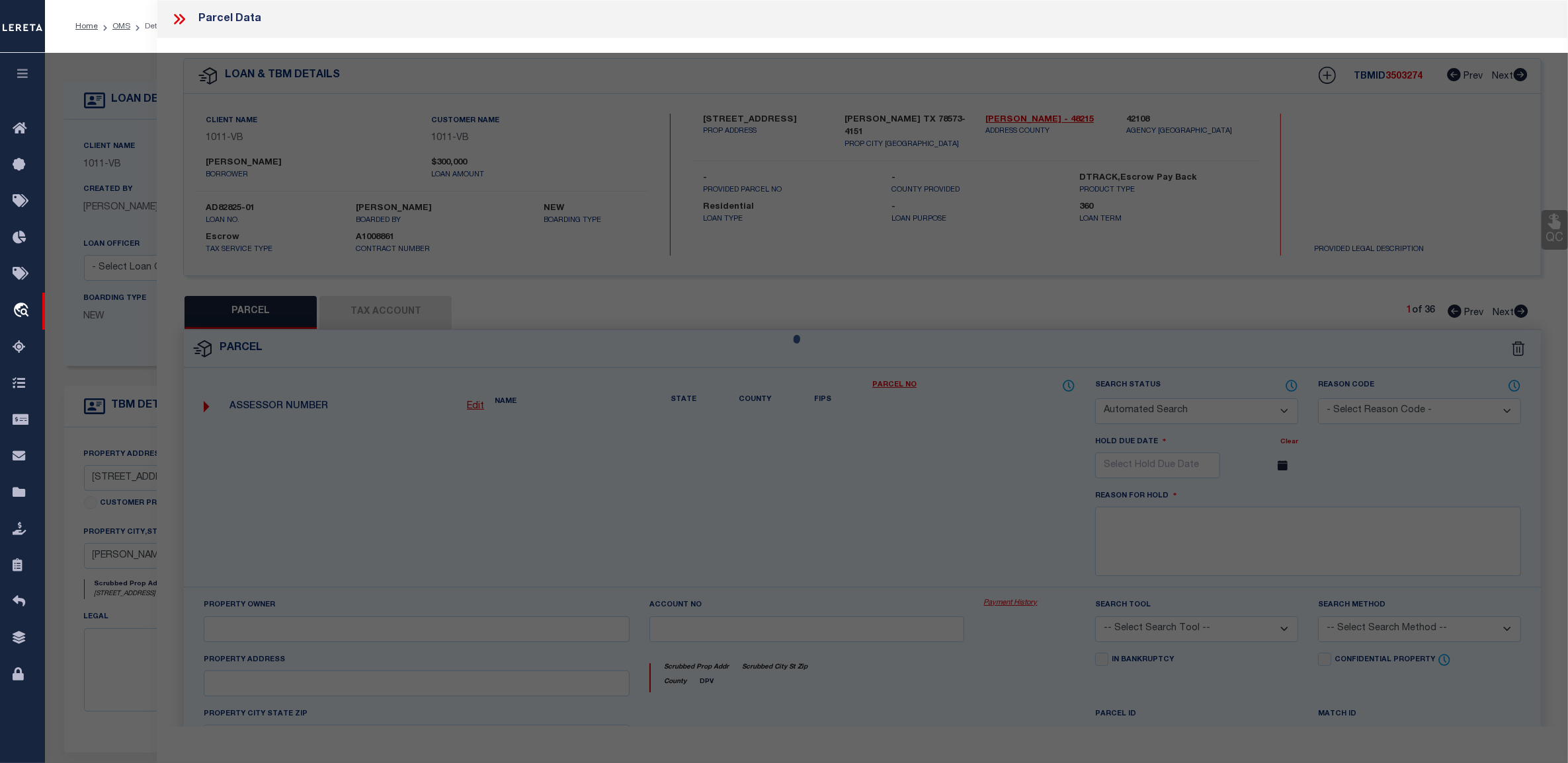
select select "ADD"
type input "3305 DIAMOND HEAD"
type textarea "EL MILAGRO ESTATES LOT 30"
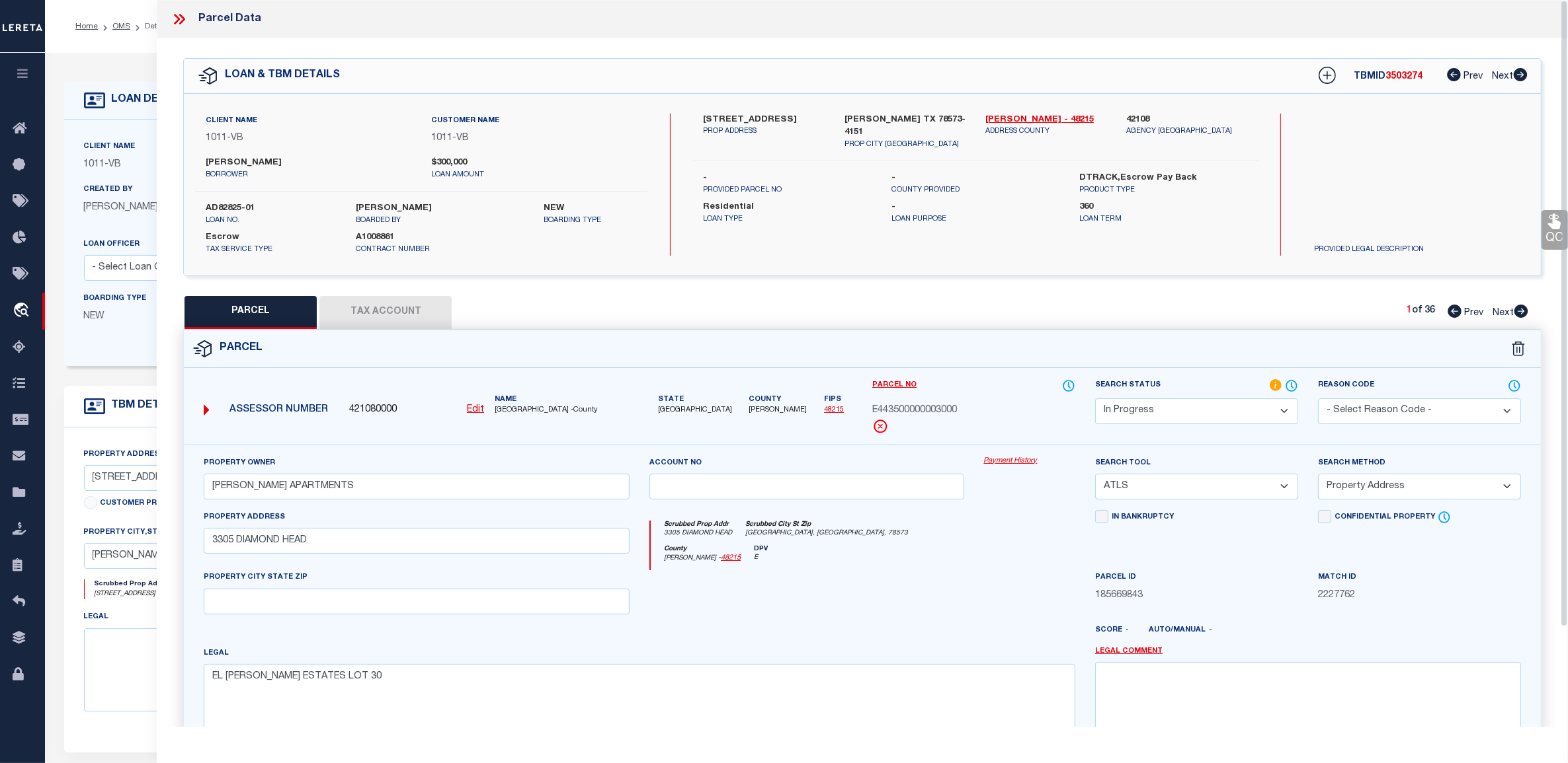
click at [1017, 463] on link "Payment History" at bounding box center [1030, 462] width 92 height 11
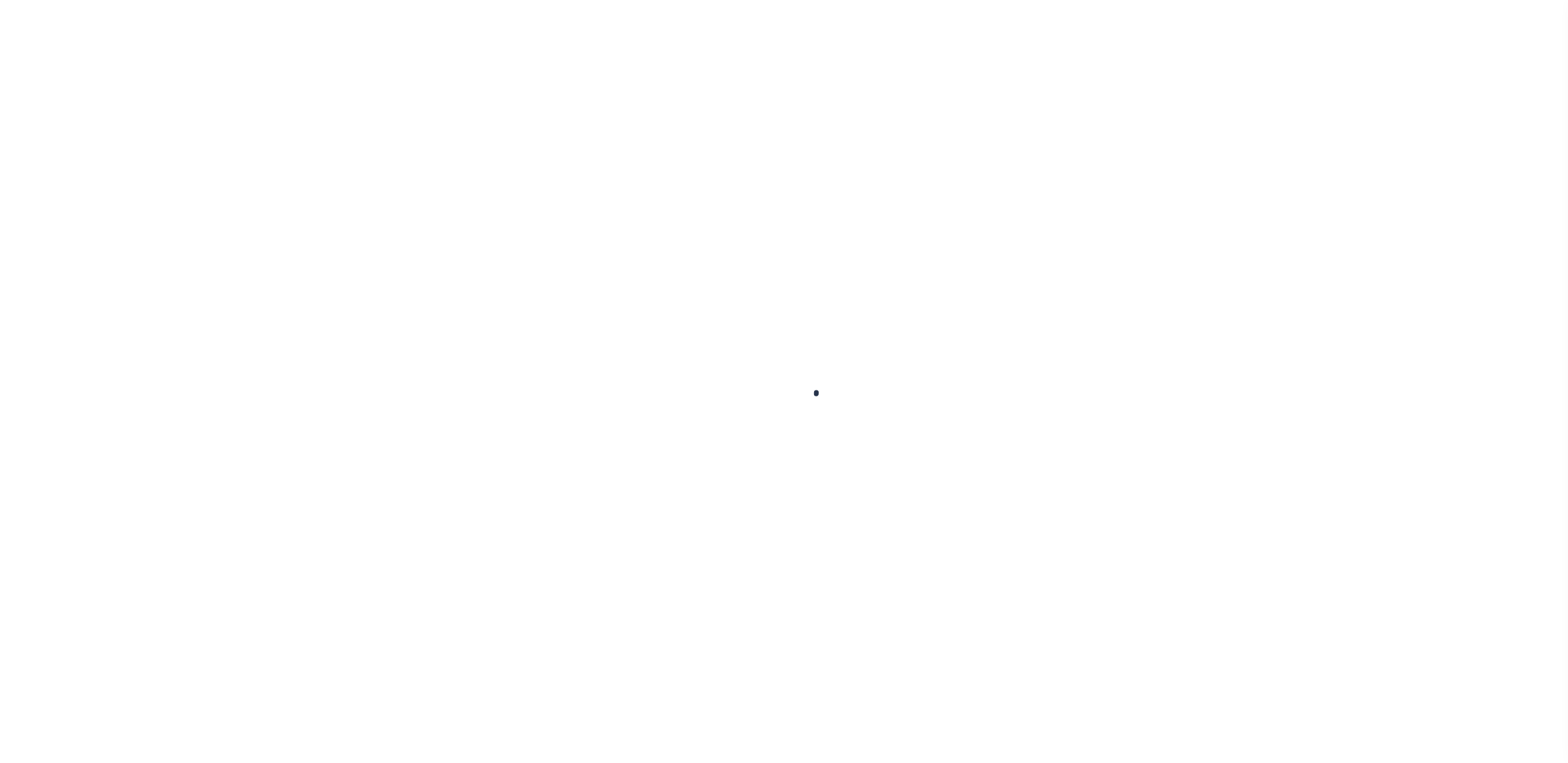
select select "10"
select select "Escrow"
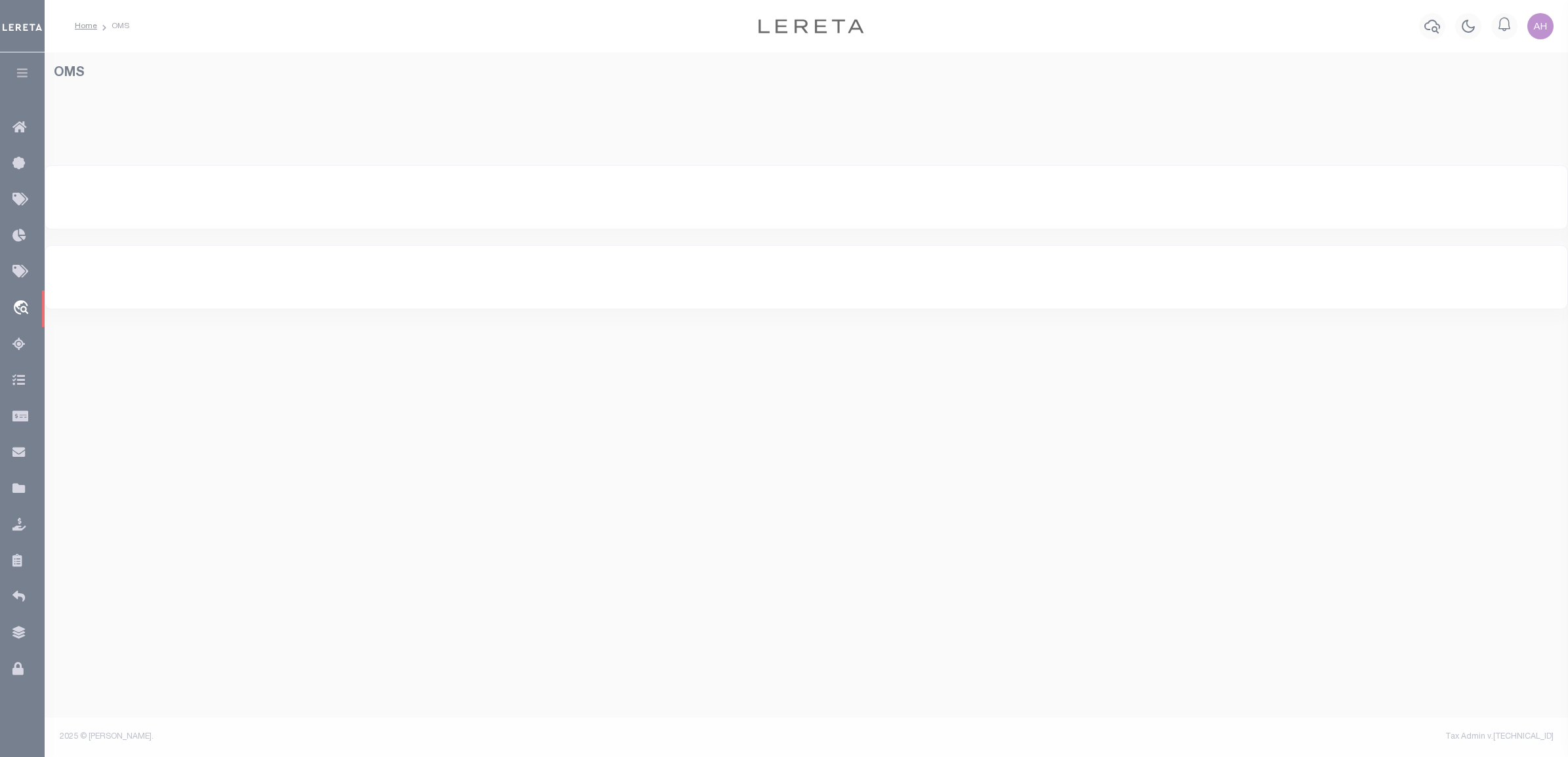
select select "200"
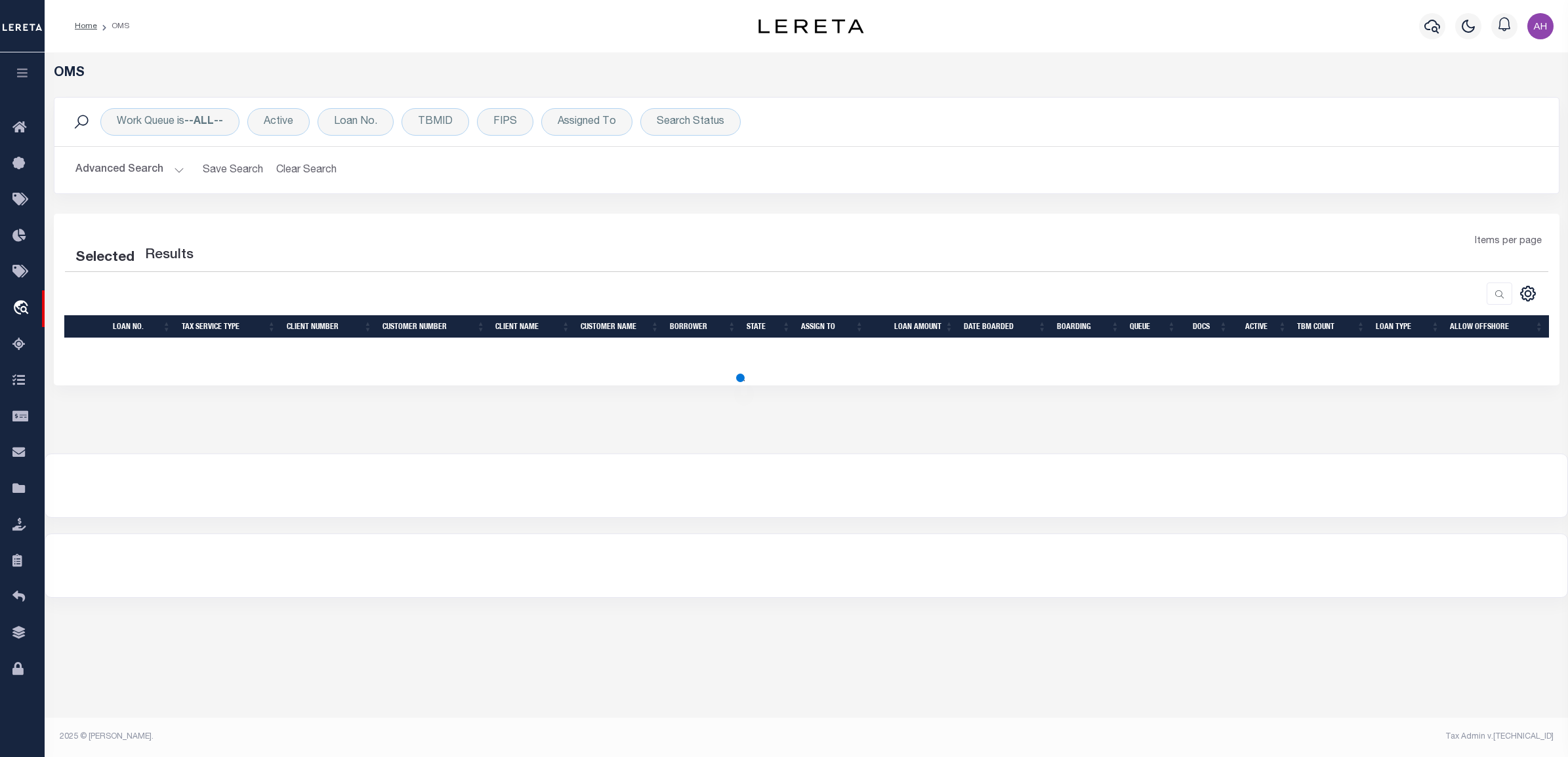
select select "200"
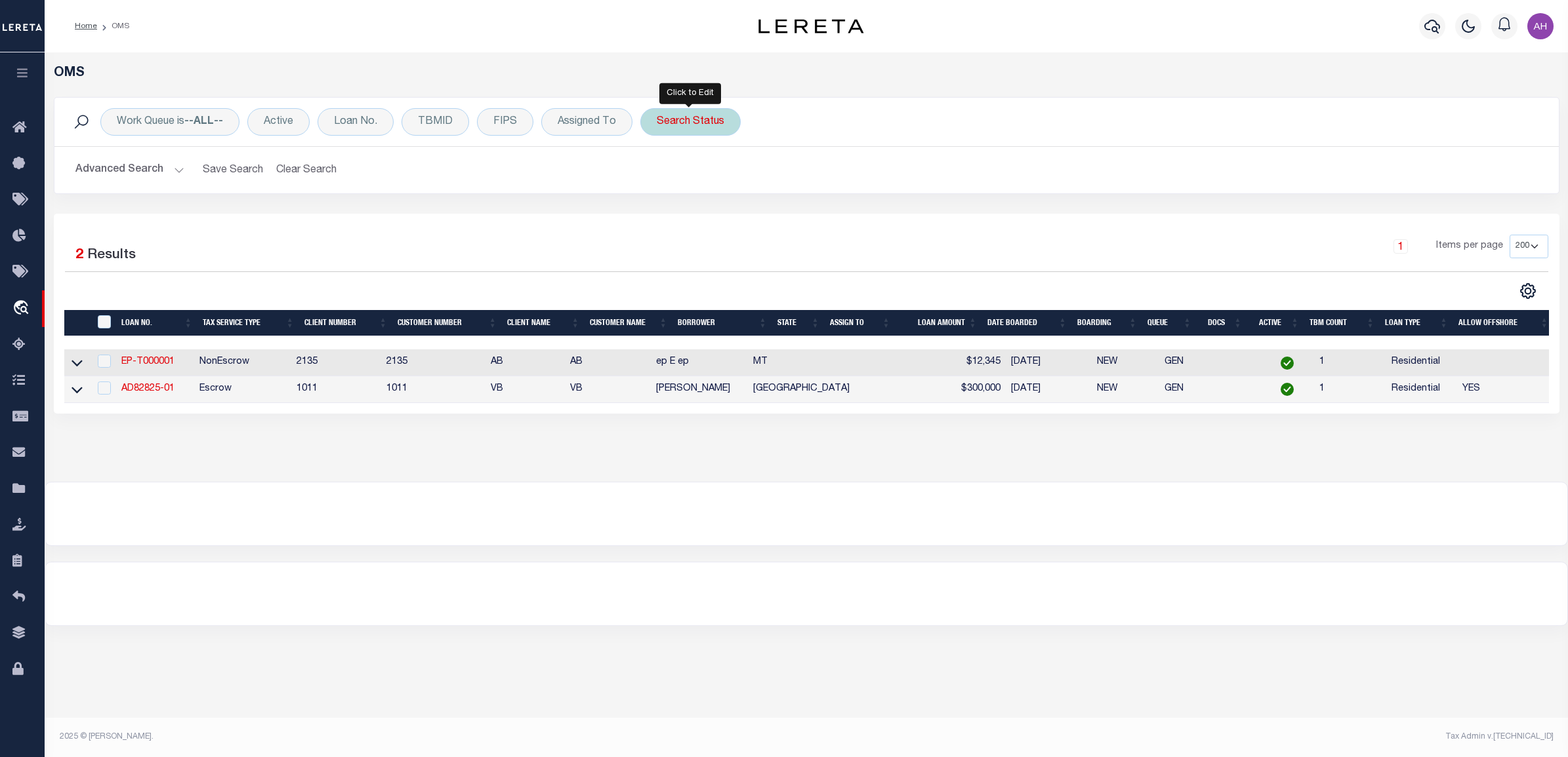
click at [733, 114] on div "Search Status" at bounding box center [691, 121] width 100 height 27
click at [775, 185] on select "Automated Search Bad Parcel Complete Duplicate Parcel High Dollar Reporting In …" at bounding box center [755, 186] width 193 height 25
select select "CP"
click at [658, 174] on select "Automated Search Bad Parcel Complete Duplicate Parcel High Dollar Reporting In …" at bounding box center [755, 186] width 193 height 25
click at [830, 214] on input "Apply" at bounding box center [830, 214] width 39 height 22
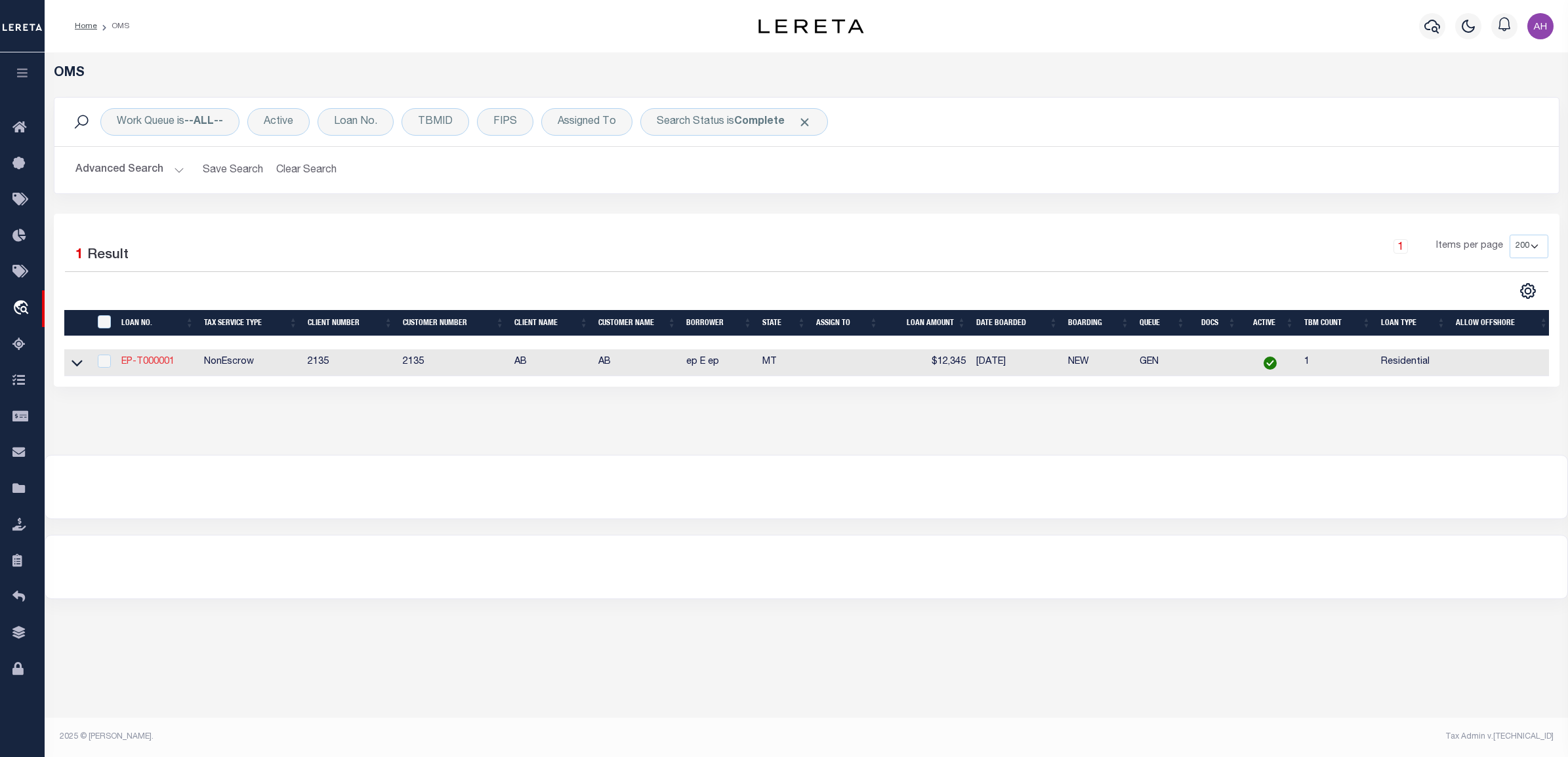
click at [159, 363] on link "EP-T000001" at bounding box center [148, 362] width 53 height 9
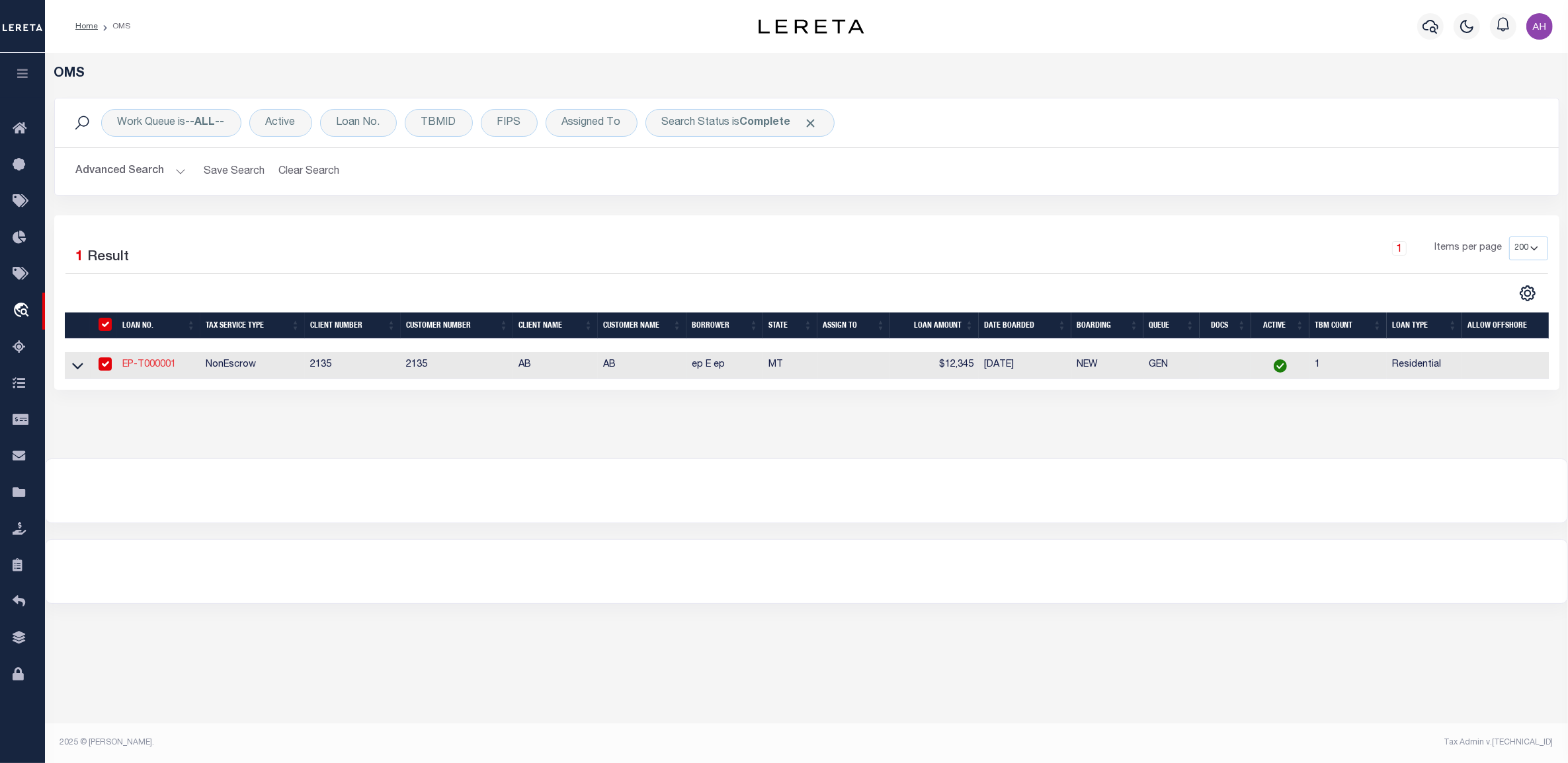
type input "EP-T000001"
type input "ep E ep"
type input "[STREET_ADDRESS]"
type input "[GEOGRAPHIC_DATA] NC 27405-7605"
type input "07/10/2025"
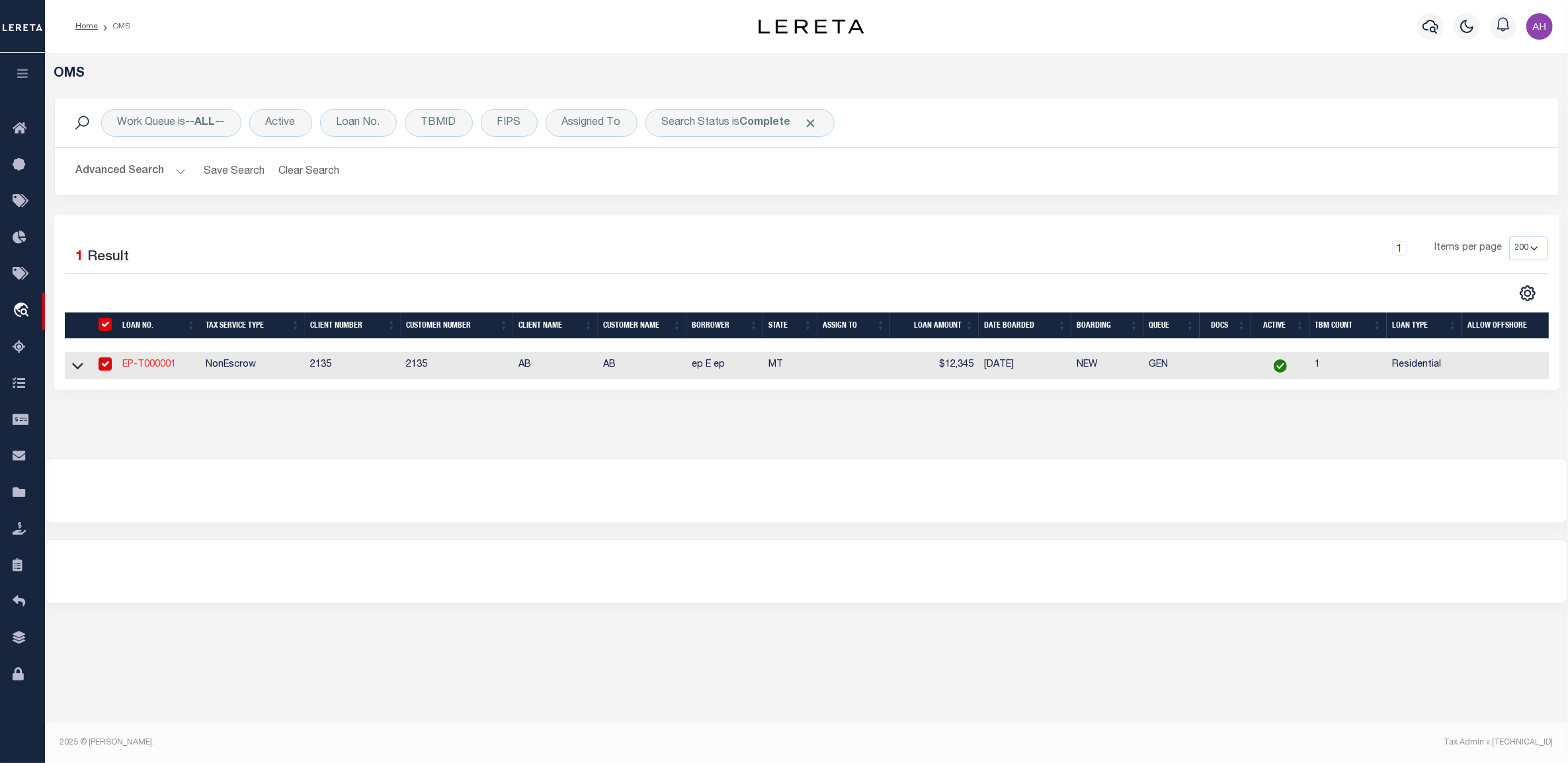
select select "NonEscrow"
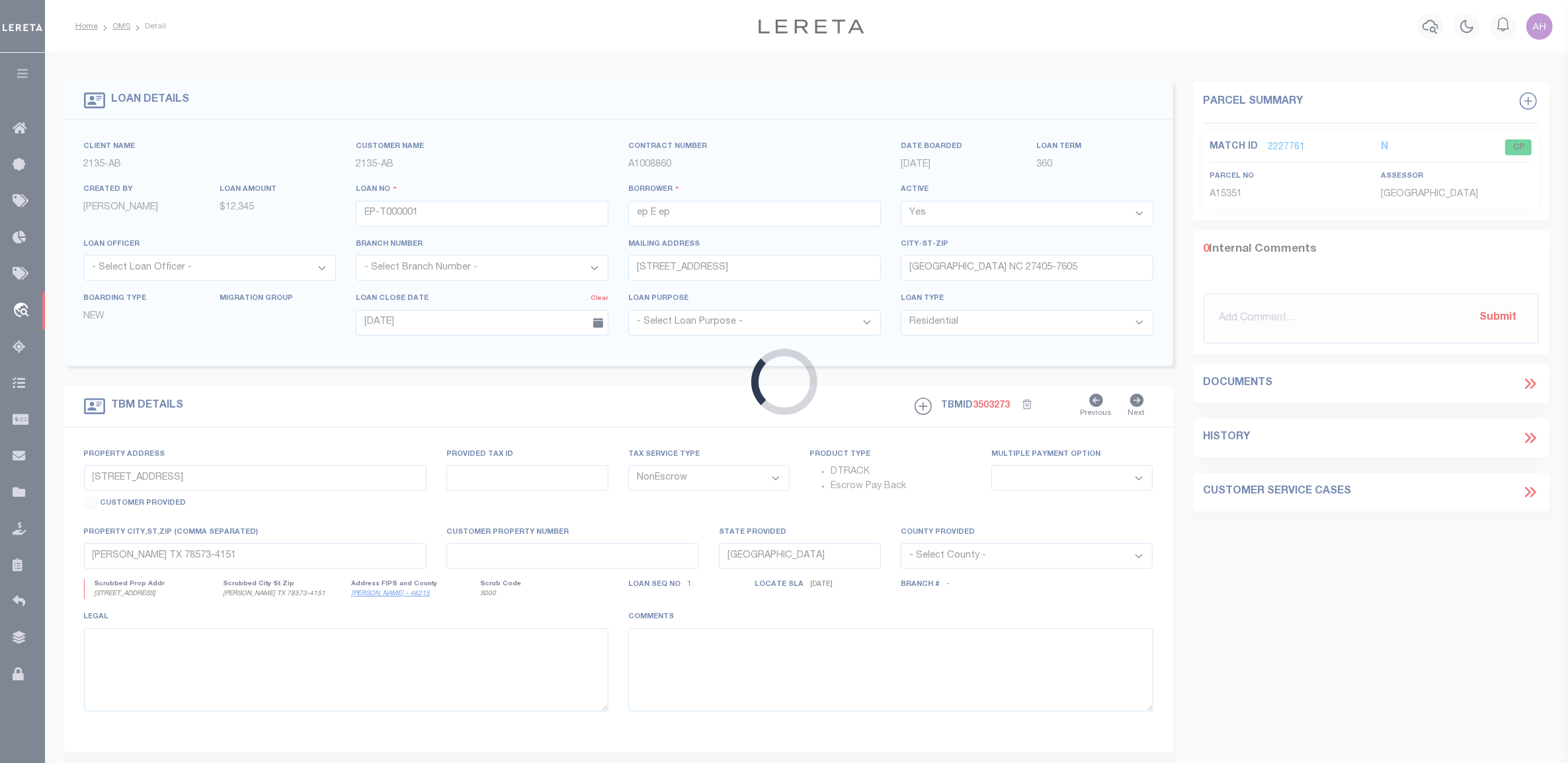
type input "[STREET_ADDRESS]"
select select
type input "BILLINGS MT 59101-1731"
type input "MT"
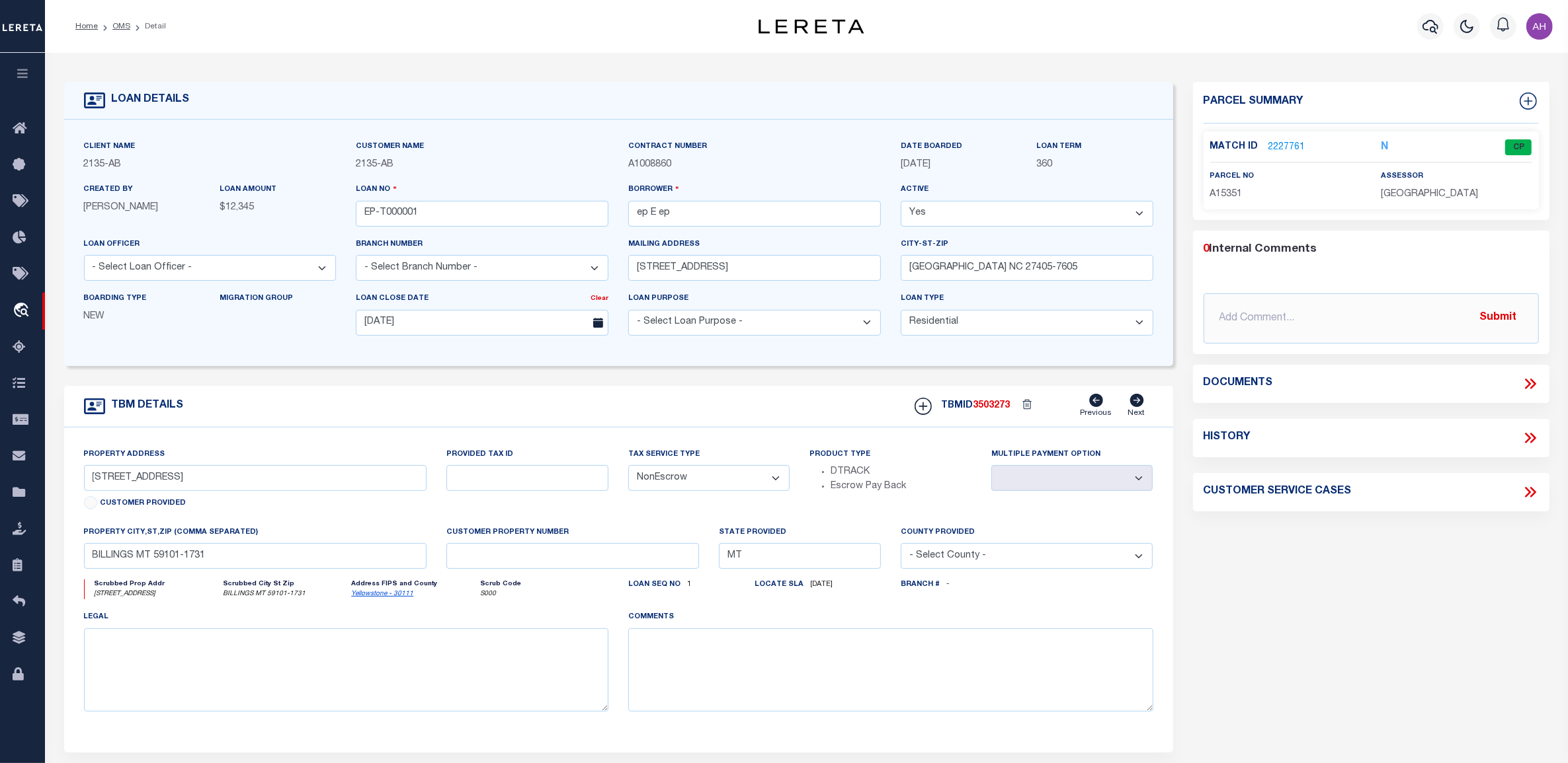
click at [1288, 147] on link "2227761" at bounding box center [1287, 147] width 37 height 14
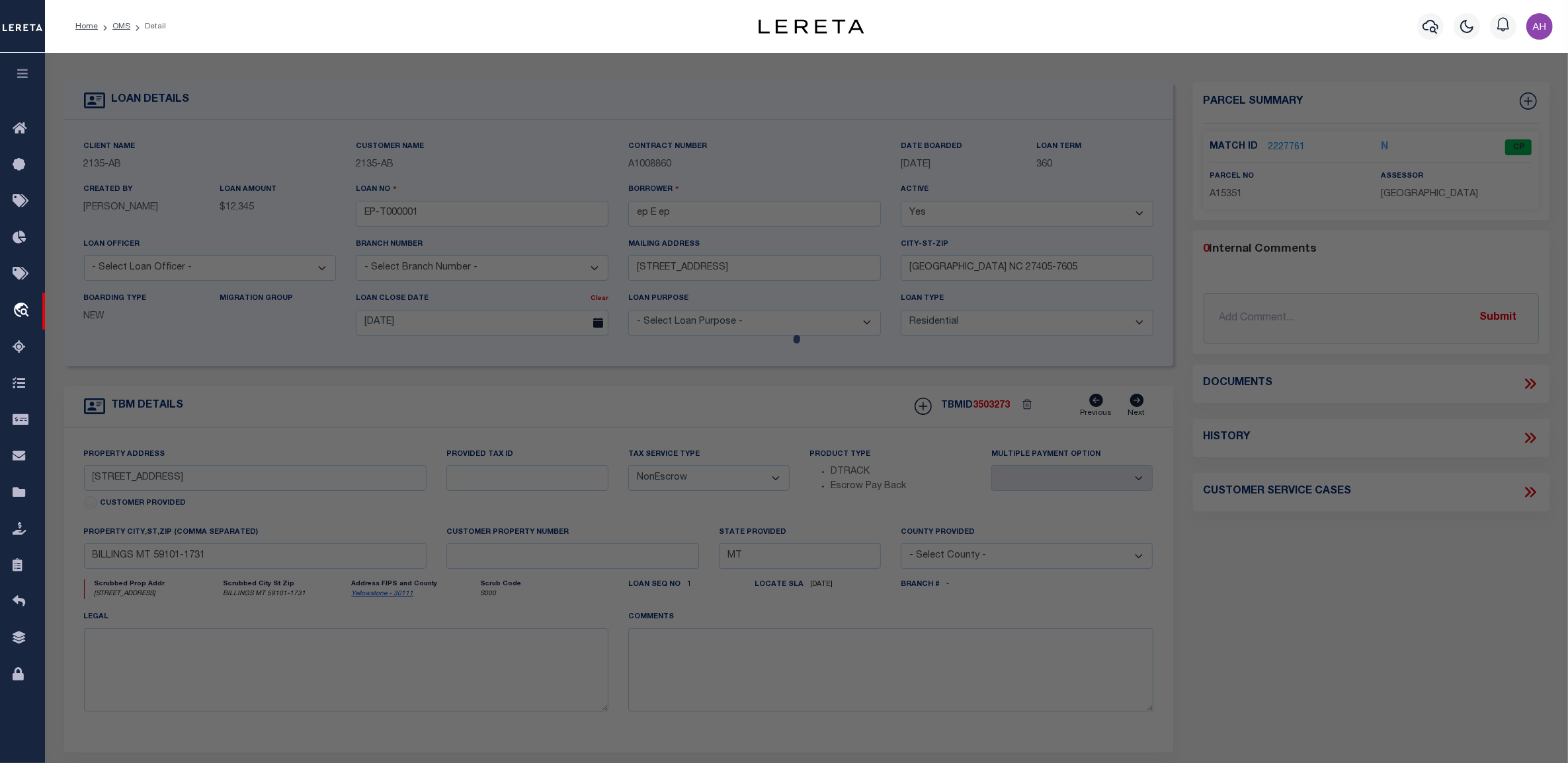
select select "AS"
select select
checkbox input "false"
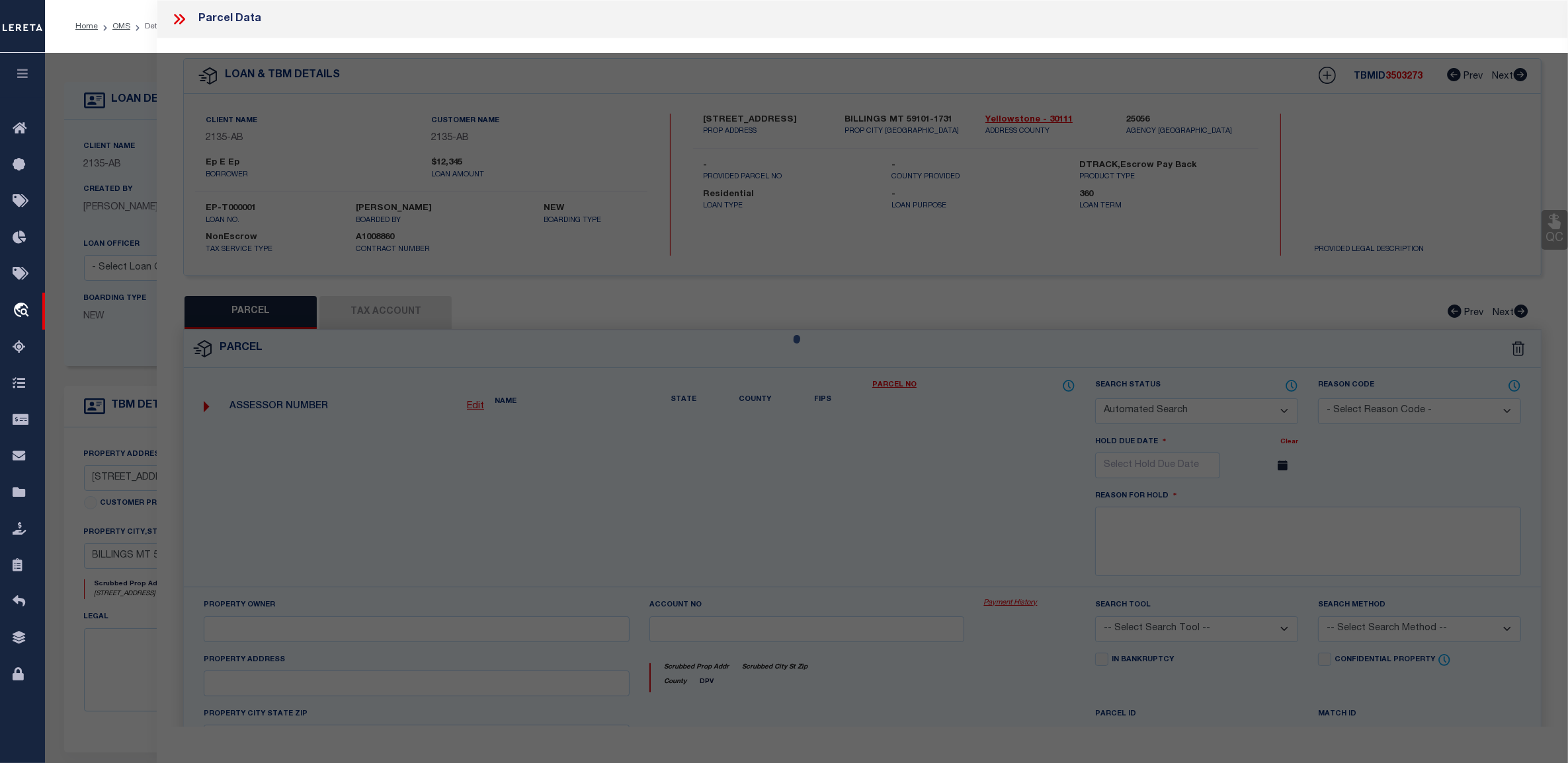
select select "CP"
type input "ZARR, DONALD R & TERESA M"
select select "ATL"
select select "ADD"
type input "[STREET_ADDRESS]"
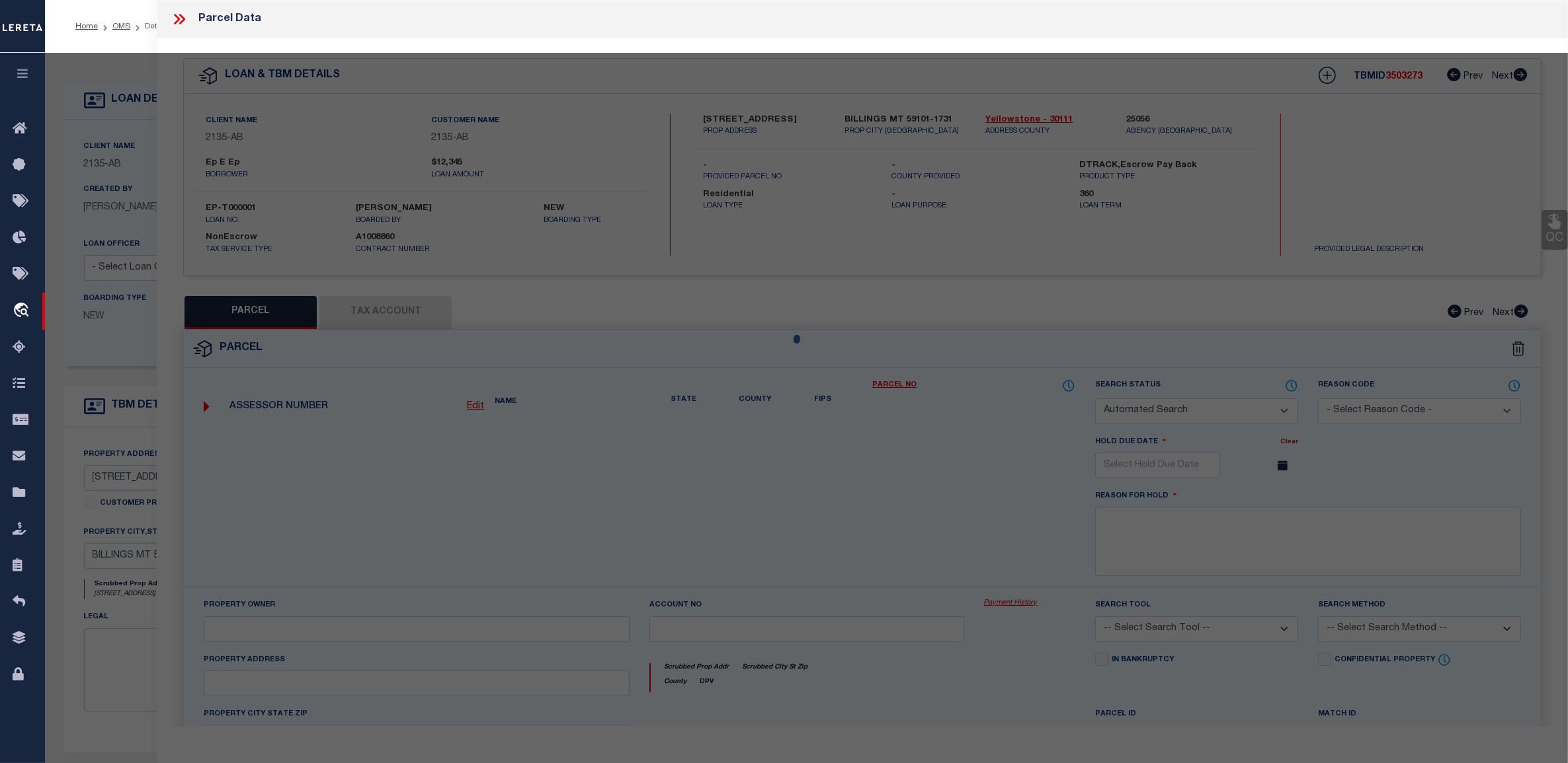
type input "BILLINGS, MT 59101"
type textarea "SUBURBAN HOMES ADD, S04, T01 S, R26 E, BLOCK 41, Lot 45 - 46"
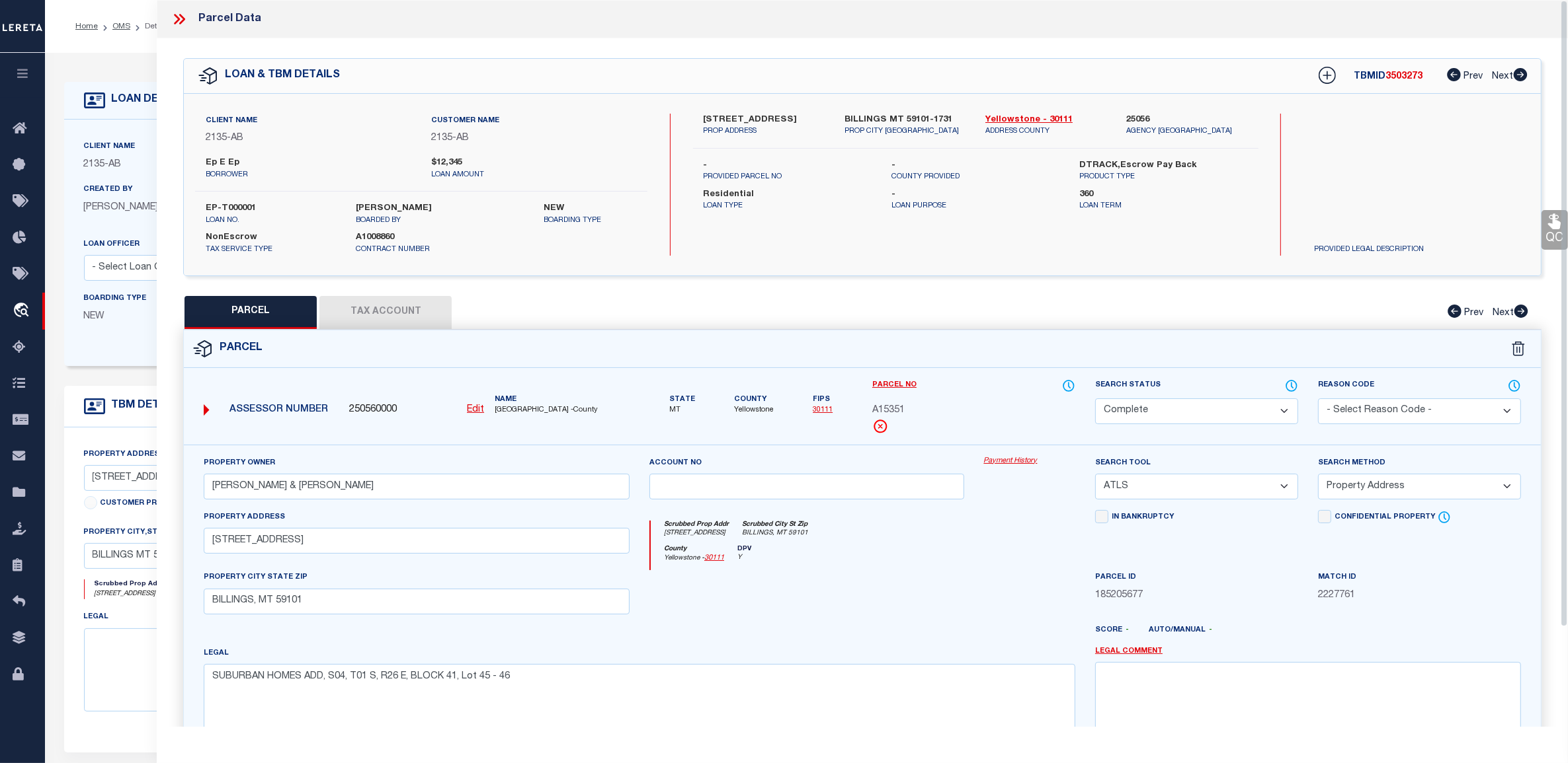
click at [1000, 460] on link "Payment History" at bounding box center [1030, 462] width 92 height 11
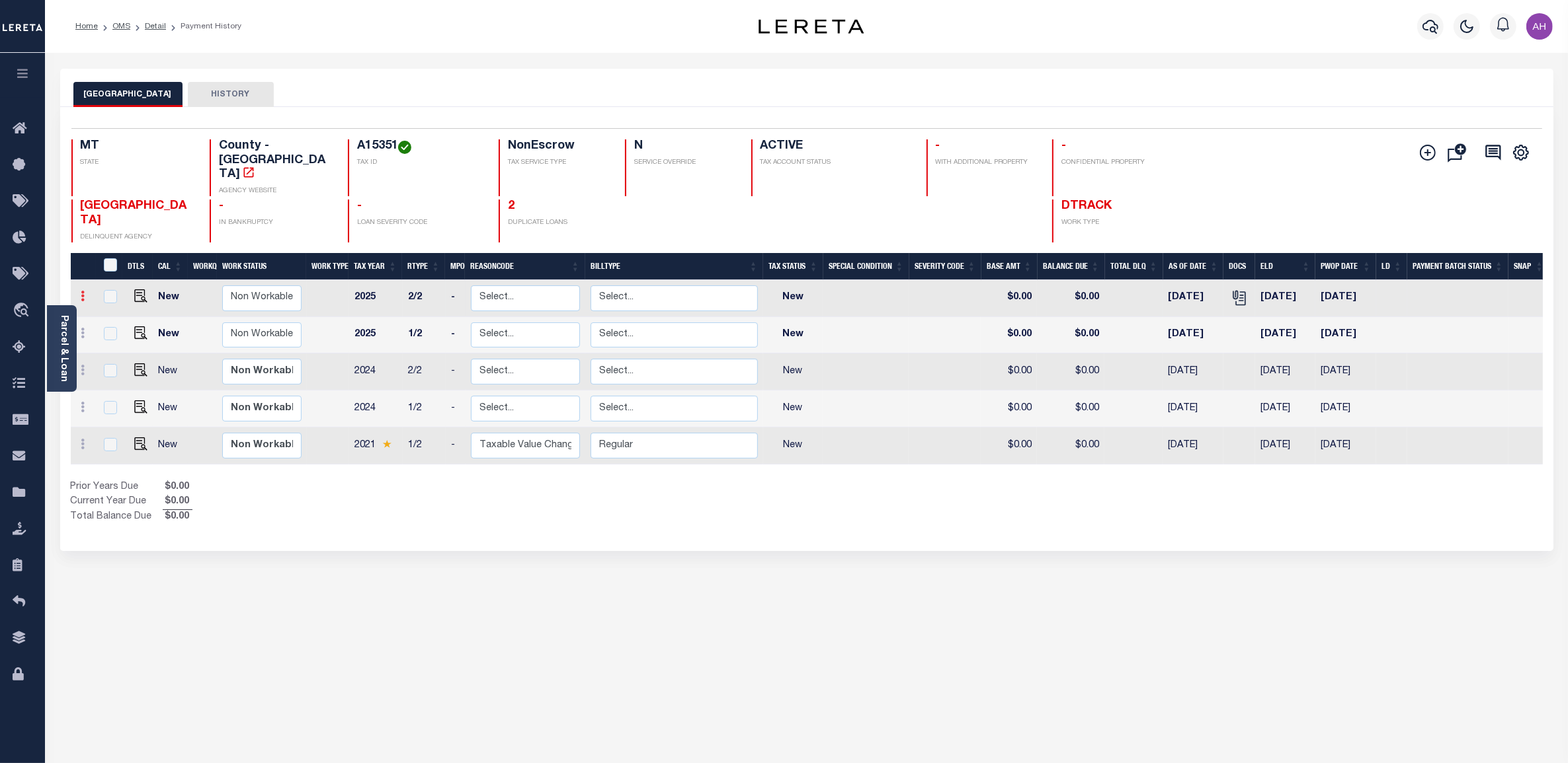
click at [83, 291] on icon at bounding box center [83, 296] width 4 height 11
click at [81, 291] on icon at bounding box center [83, 296] width 4 height 11
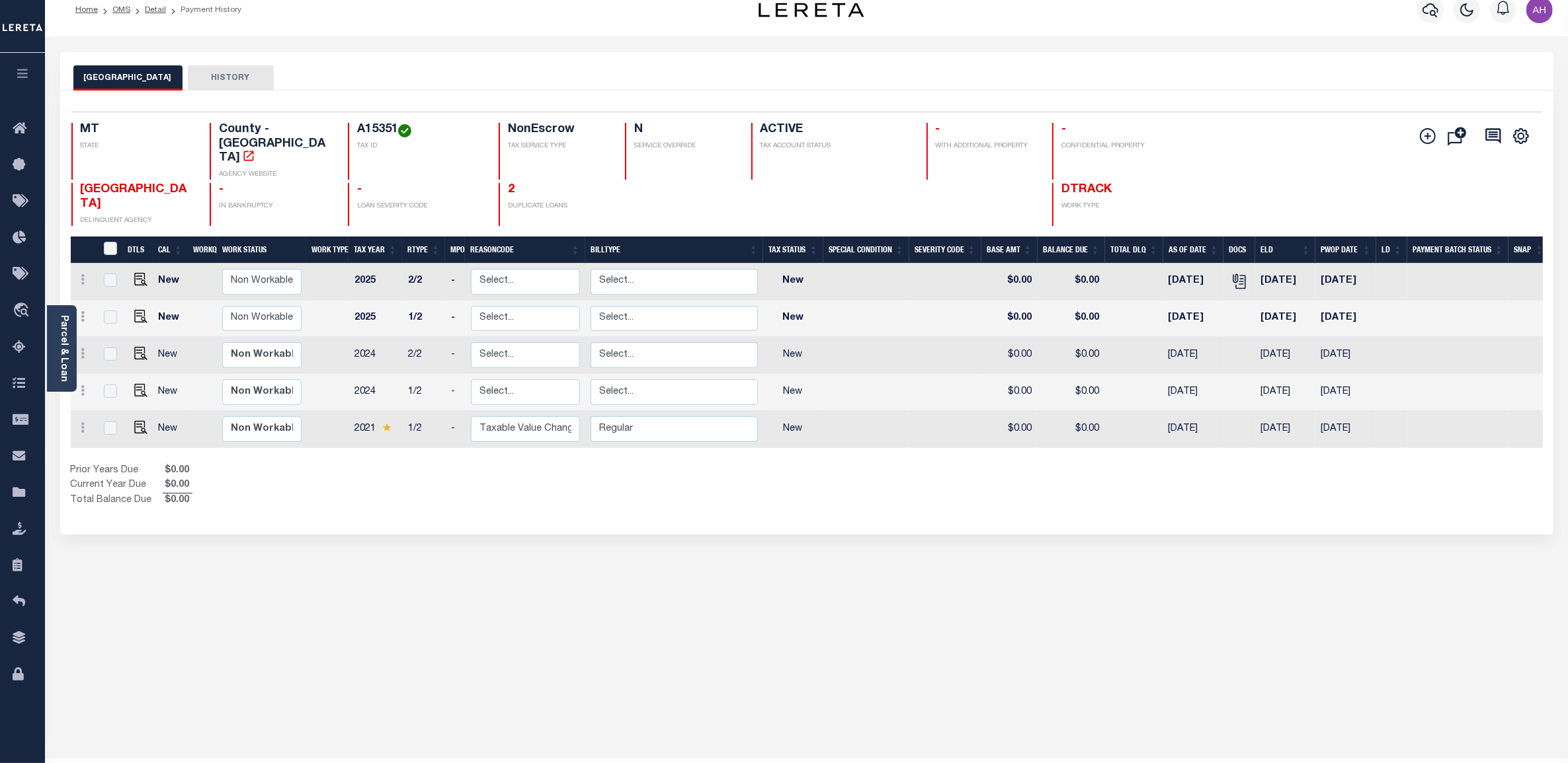
scroll to position [53, 0]
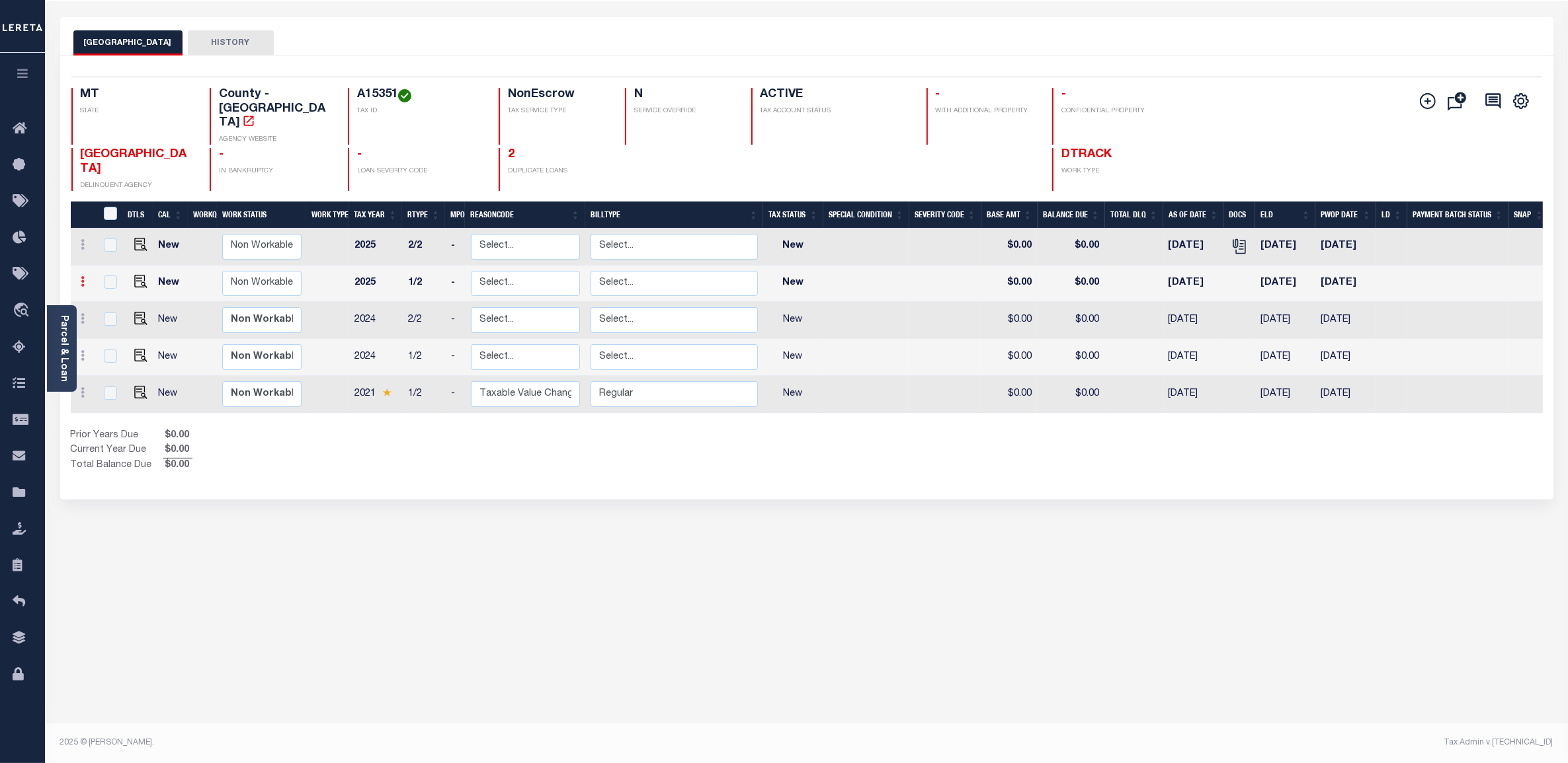
click at [85, 278] on link at bounding box center [83, 283] width 14 height 11
click at [83, 276] on icon at bounding box center [83, 281] width 4 height 11
